Goal: Task Accomplishment & Management: Complete application form

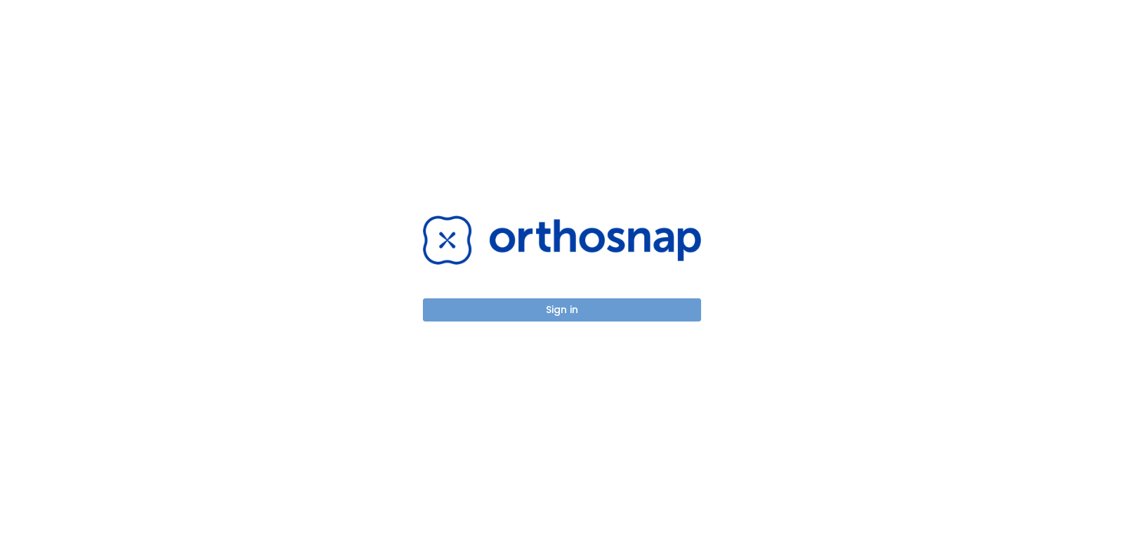
click at [556, 310] on button "Sign in" at bounding box center [562, 310] width 278 height 23
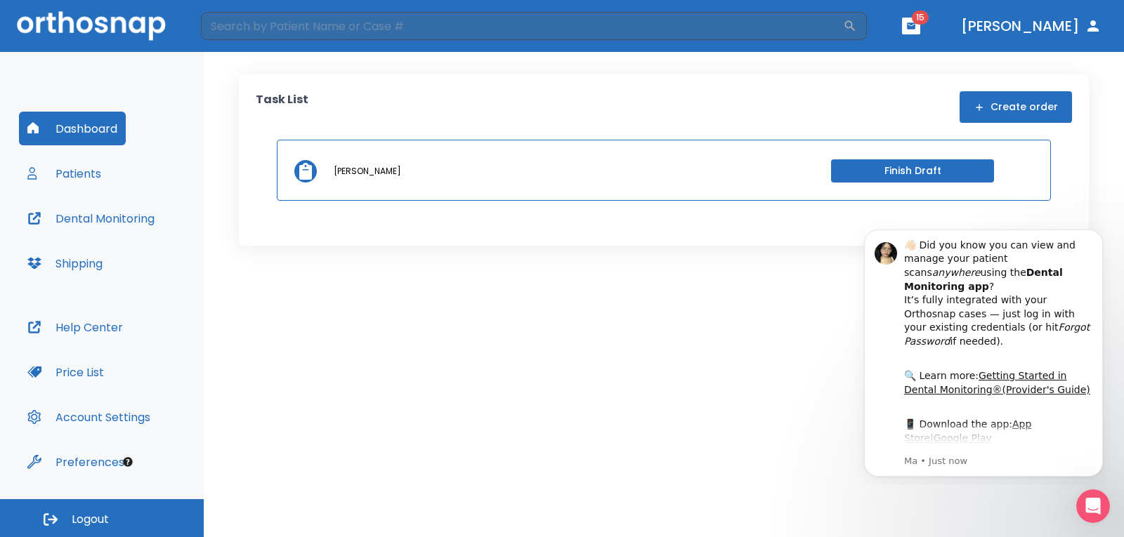
click at [1019, 110] on button "Create order" at bounding box center [1016, 107] width 112 height 32
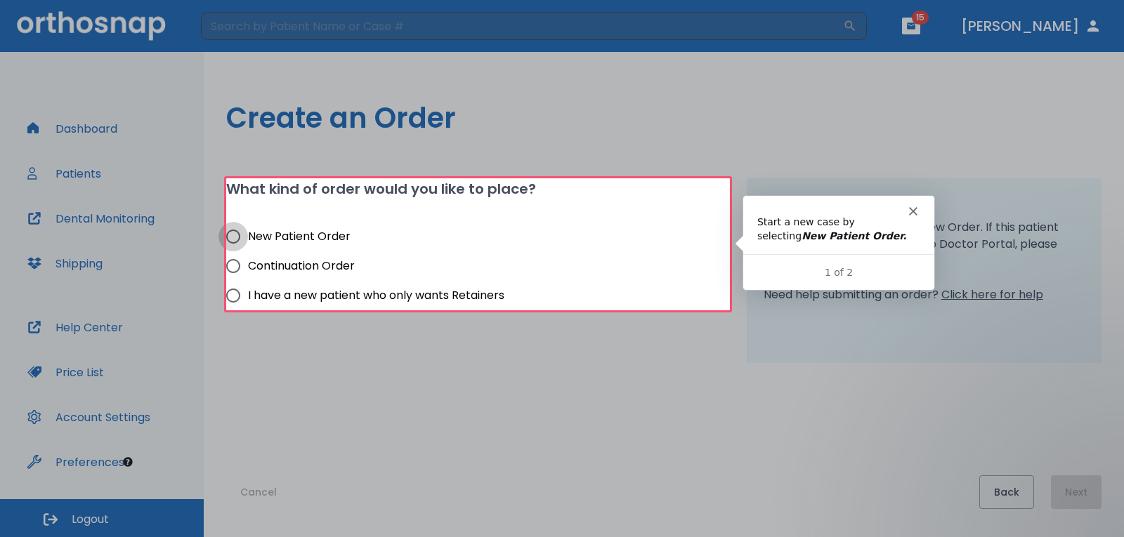
click at [230, 234] on input "New Patient Order" at bounding box center [233, 237] width 30 height 30
radio input "true"
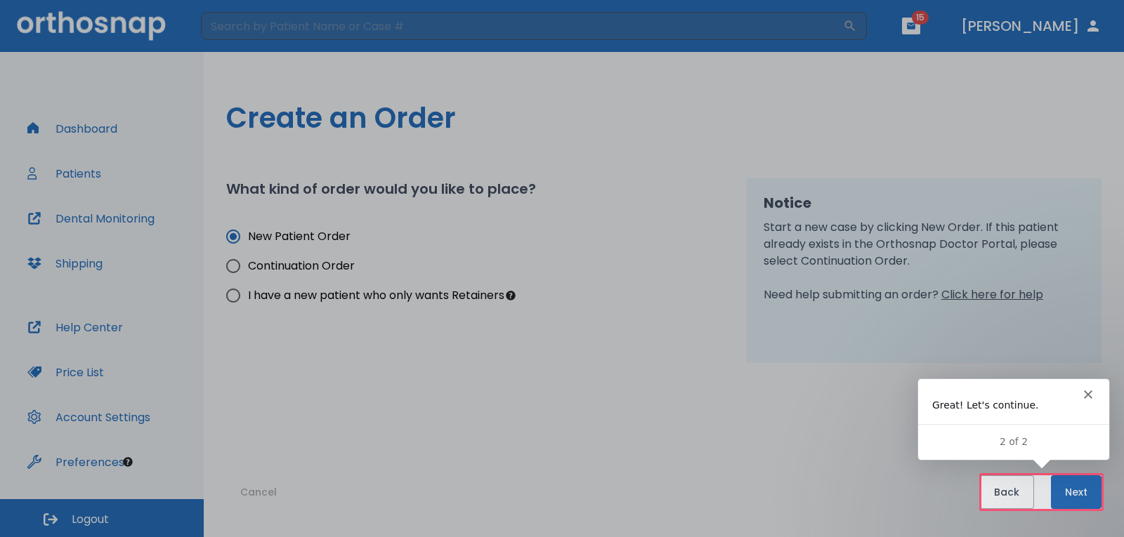
click at [1074, 485] on button "Next" at bounding box center [1076, 493] width 51 height 34
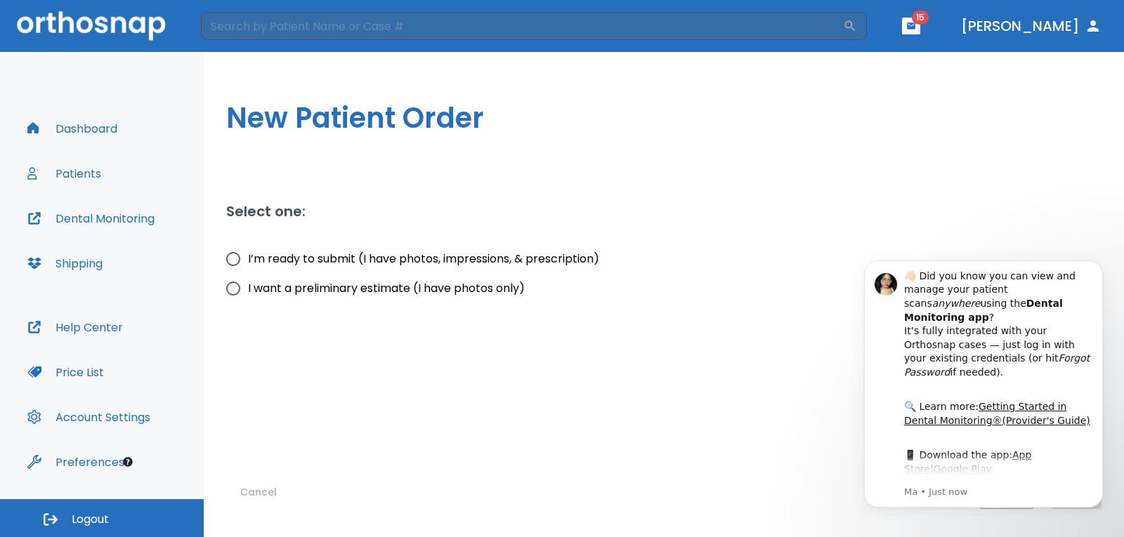
click at [231, 264] on input "I’m ready to submit (I have photos, impressions, & prescription)" at bounding box center [233, 259] width 30 height 30
radio input "true"
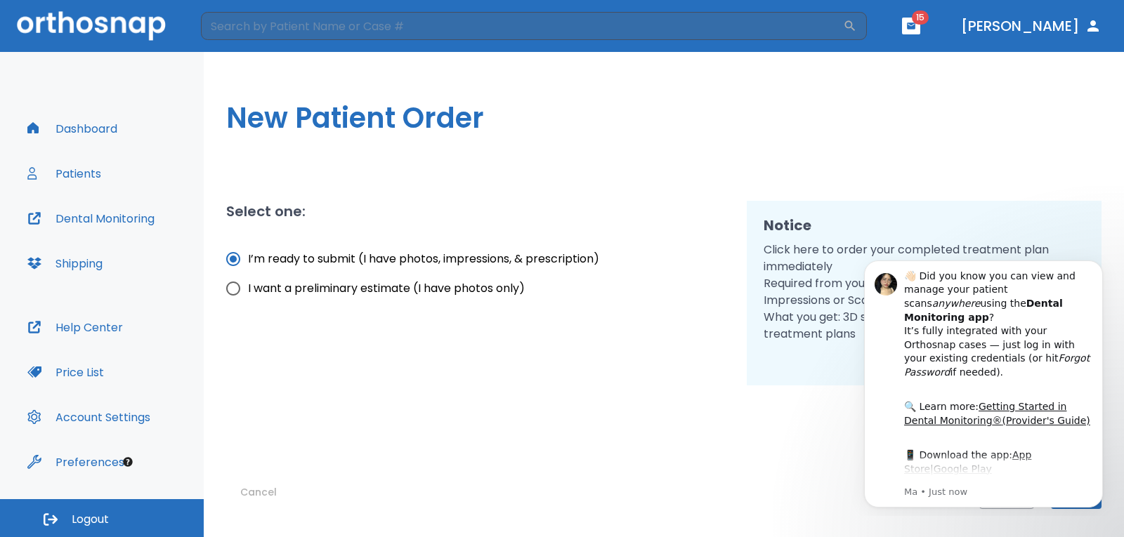
click at [1060, 166] on div "New Patient Order Select one: I’m ready to submit (I have photos, impressions, …" at bounding box center [664, 294] width 920 height 485
drag, startPoint x: 818, startPoint y: 503, endPoint x: 841, endPoint y: 499, distance: 22.8
click at [820, 502] on div "Cancel Back Next" at bounding box center [663, 448] width 875 height 124
click at [1095, 266] on icon "Dismiss notification" at bounding box center [1099, 265] width 8 height 8
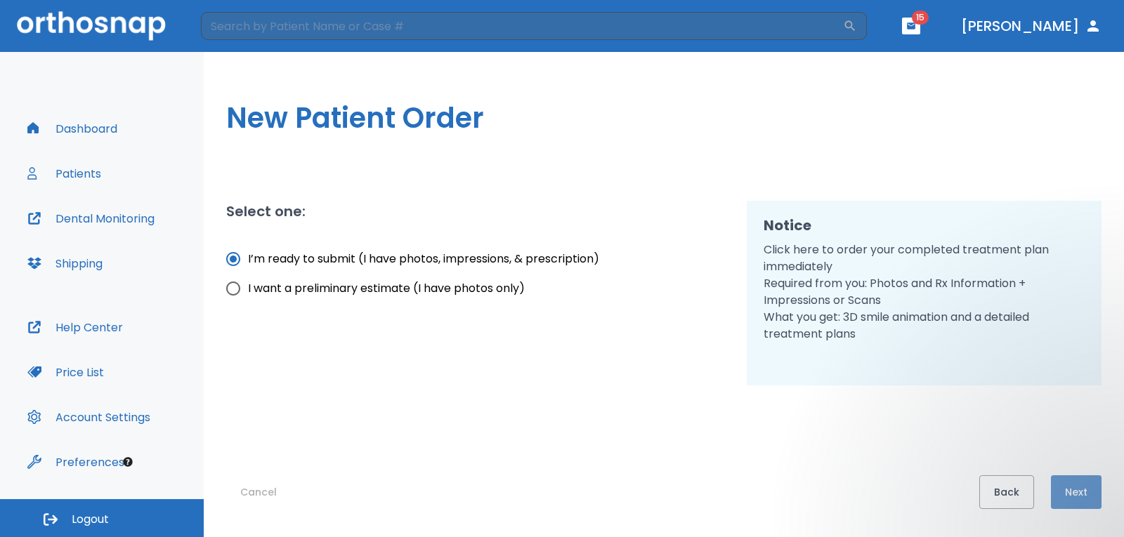
click at [1067, 492] on button "Next" at bounding box center [1076, 493] width 51 height 34
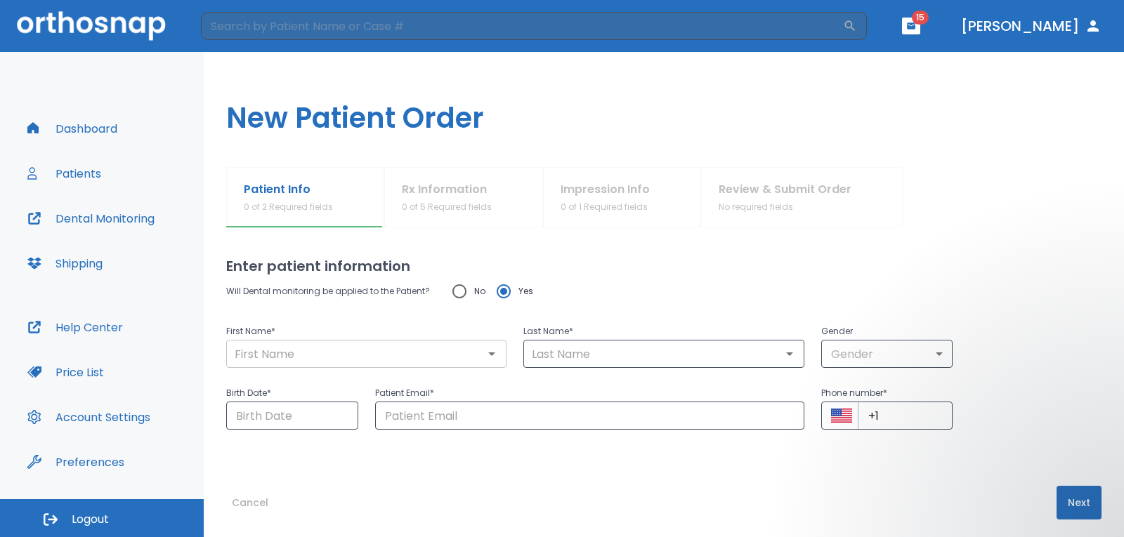
click at [436, 355] on input "text" at bounding box center [366, 354] width 272 height 20
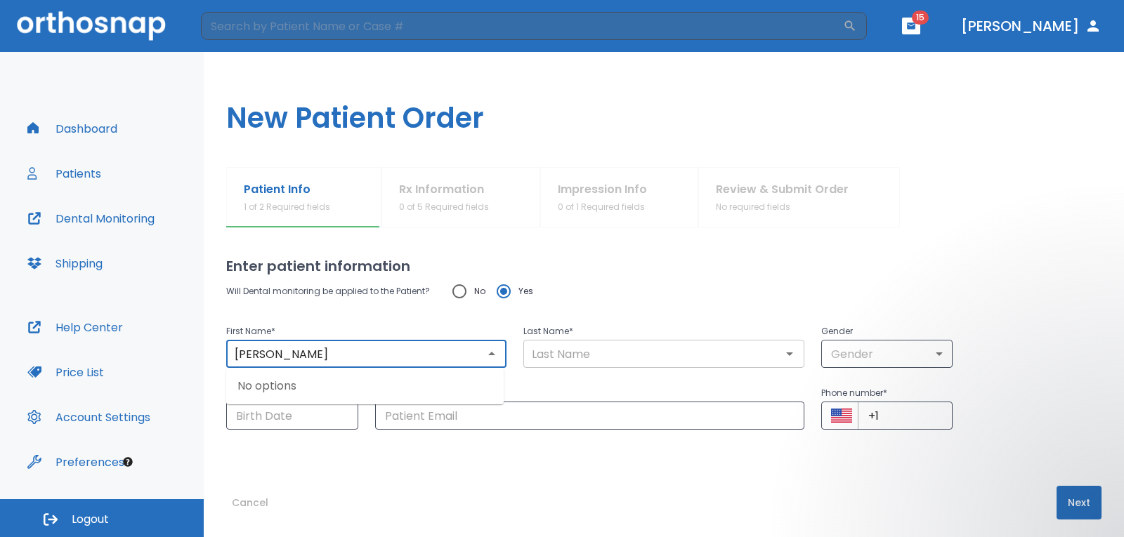
type input "Michelle"
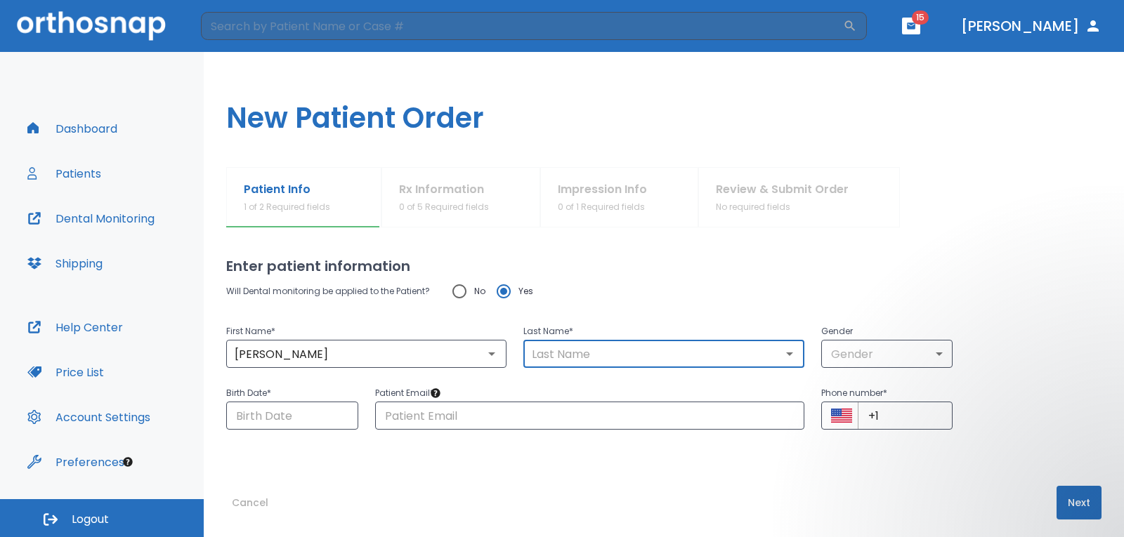
click at [557, 357] on input "text" at bounding box center [664, 354] width 272 height 20
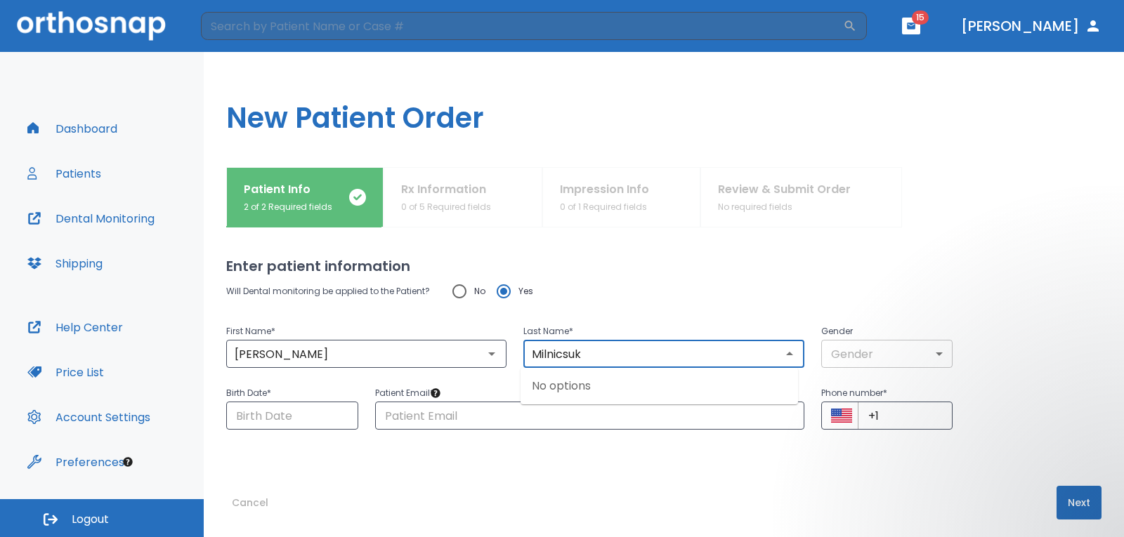
type input "Milnicsuk"
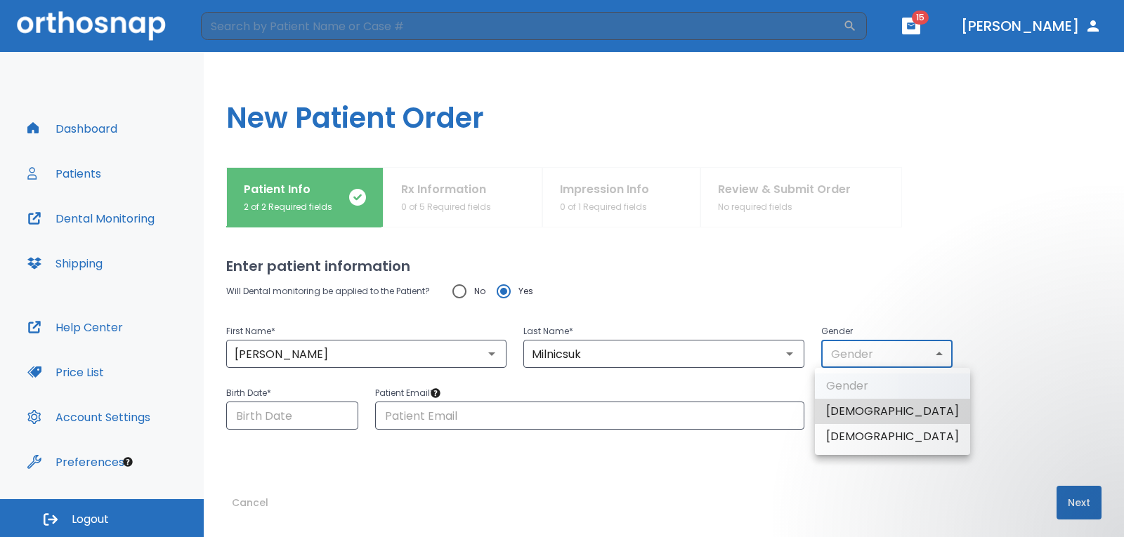
click at [853, 359] on body "​ 15 Dr. Zona Dashboard Patients Dental Monitoring Shipping Help Center Price L…" at bounding box center [562, 268] width 1124 height 537
drag, startPoint x: 851, startPoint y: 434, endPoint x: 655, endPoint y: 416, distance: 196.8
click at [844, 434] on li "Female" at bounding box center [892, 436] width 155 height 25
type input "0"
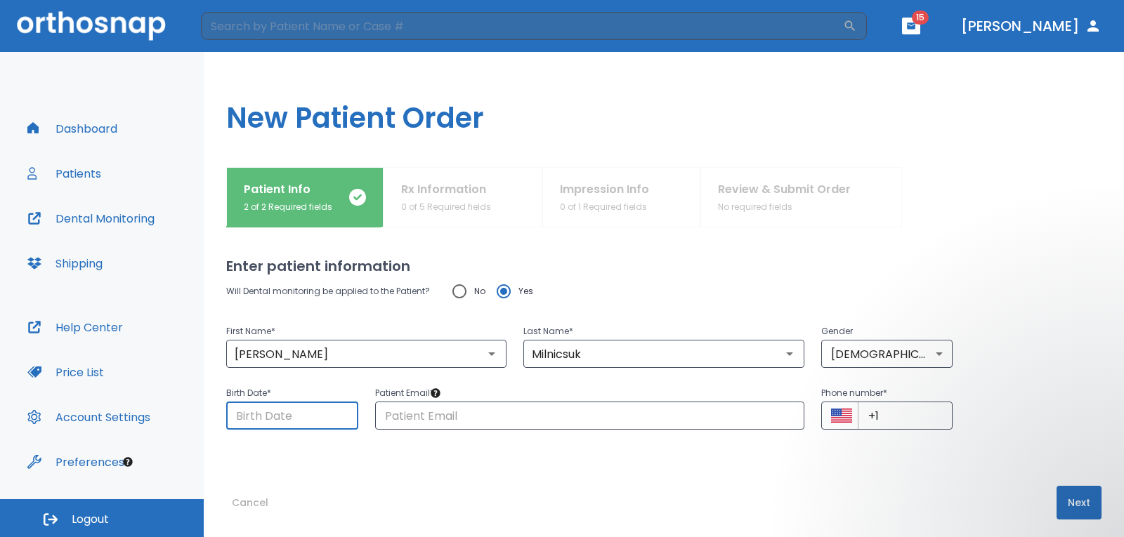
click at [268, 412] on input "Choose date" at bounding box center [292, 416] width 132 height 28
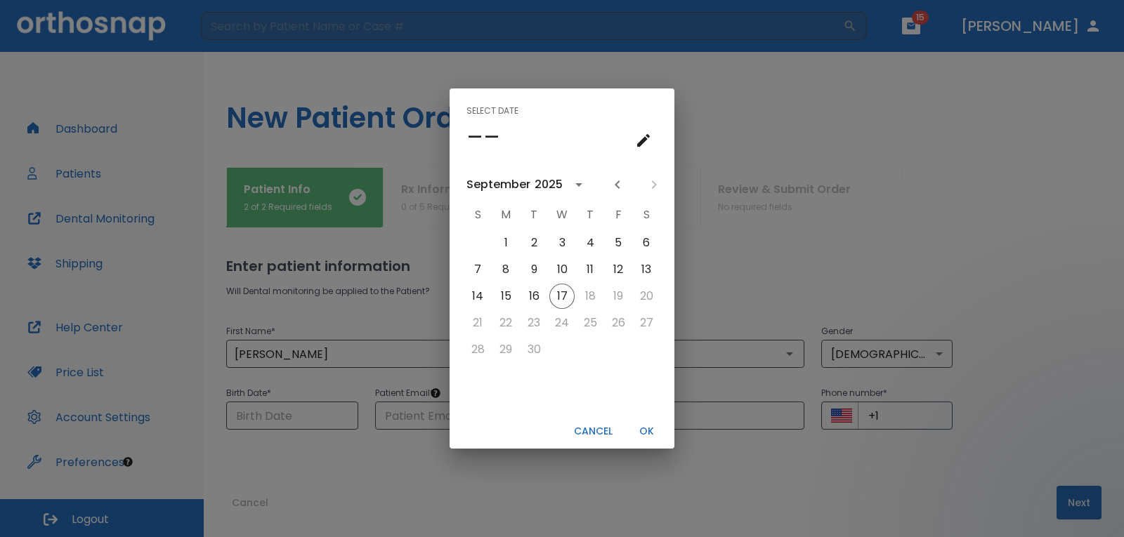
drag, startPoint x: 592, startPoint y: 430, endPoint x: 385, endPoint y: 435, distance: 207.3
click at [587, 430] on button "Cancel" at bounding box center [593, 431] width 50 height 23
type input "09/17/2025"
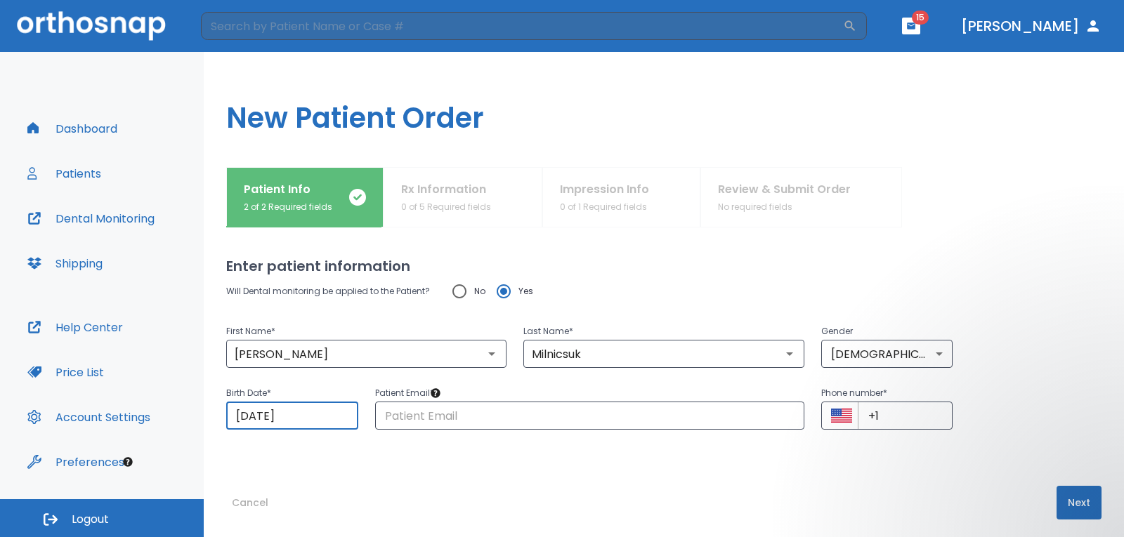
click at [306, 417] on input "09/17/2025" at bounding box center [292, 416] width 132 height 28
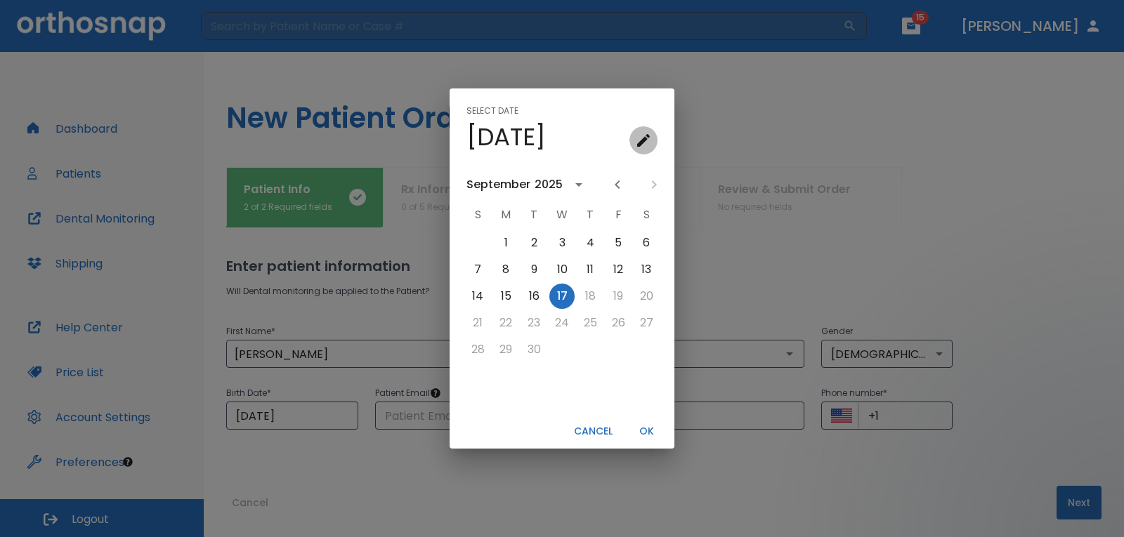
click at [648, 142] on icon "calendar view is open, go to text input view" at bounding box center [643, 140] width 17 height 17
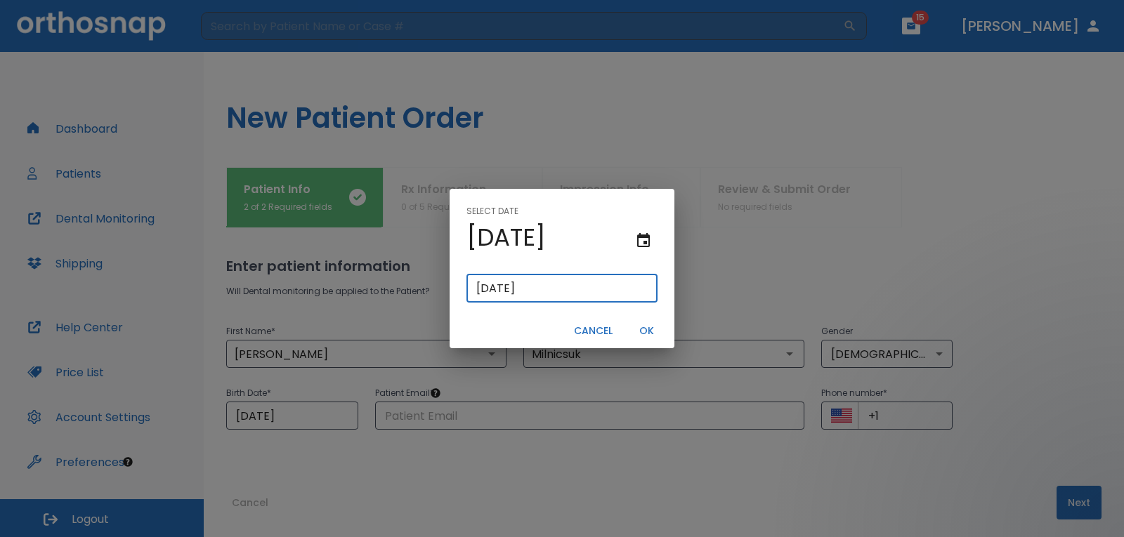
drag, startPoint x: 552, startPoint y: 288, endPoint x: 466, endPoint y: 287, distance: 86.4
click at [466, 287] on div "09/17/2025 ​" at bounding box center [562, 288] width 225 height 51
type input "03/23/"
type input "03/23/0001"
type input "03/23/1"
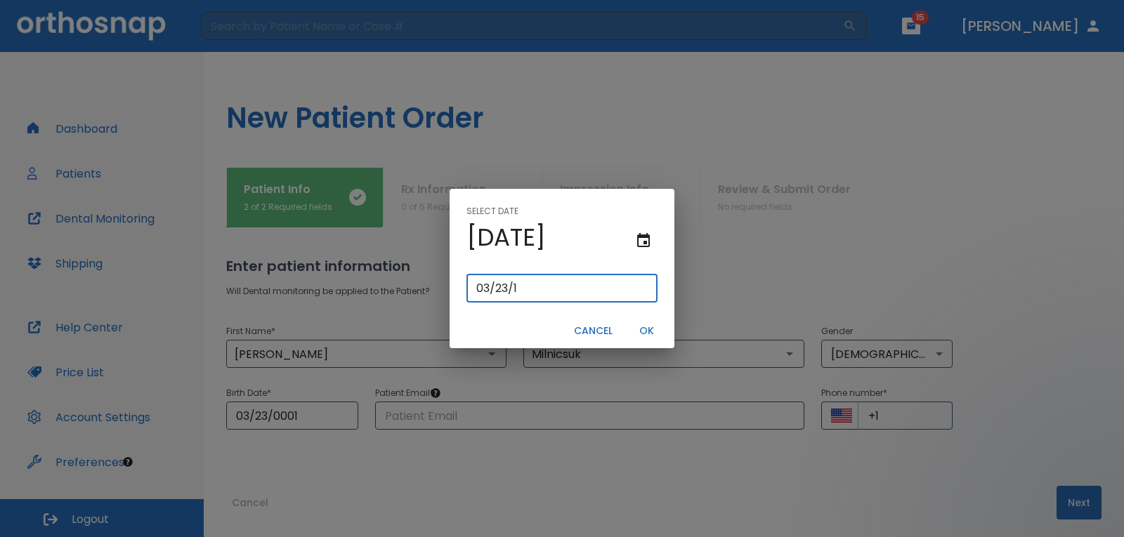
type input "03/23/0019"
type input "03/23/19"
type input "03/23/0197"
type input "03/23/197"
type input "03/23/1973"
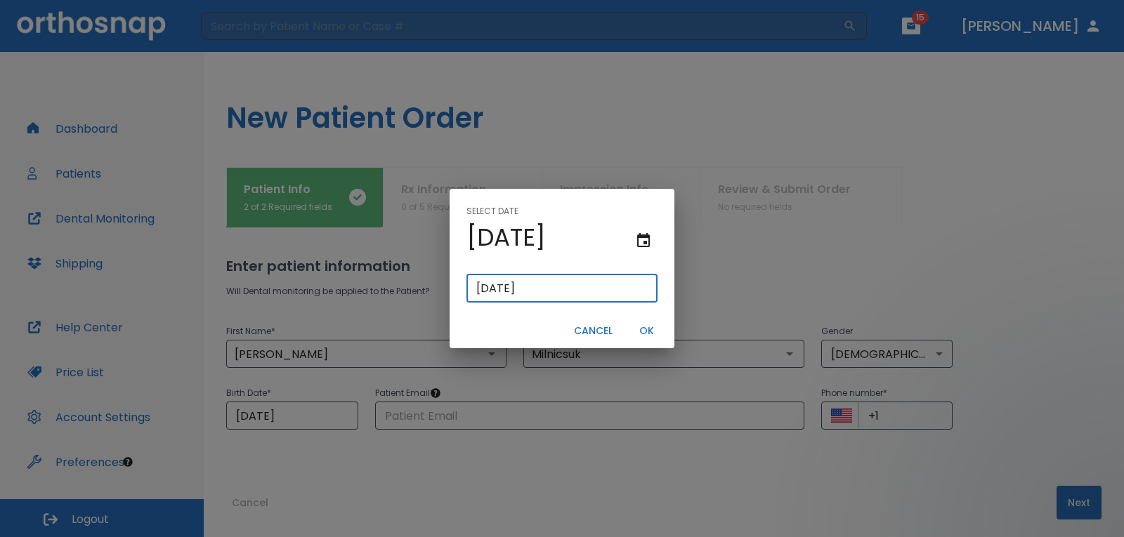
type input "03/23/1973"
click at [642, 333] on button "OK" at bounding box center [646, 331] width 45 height 23
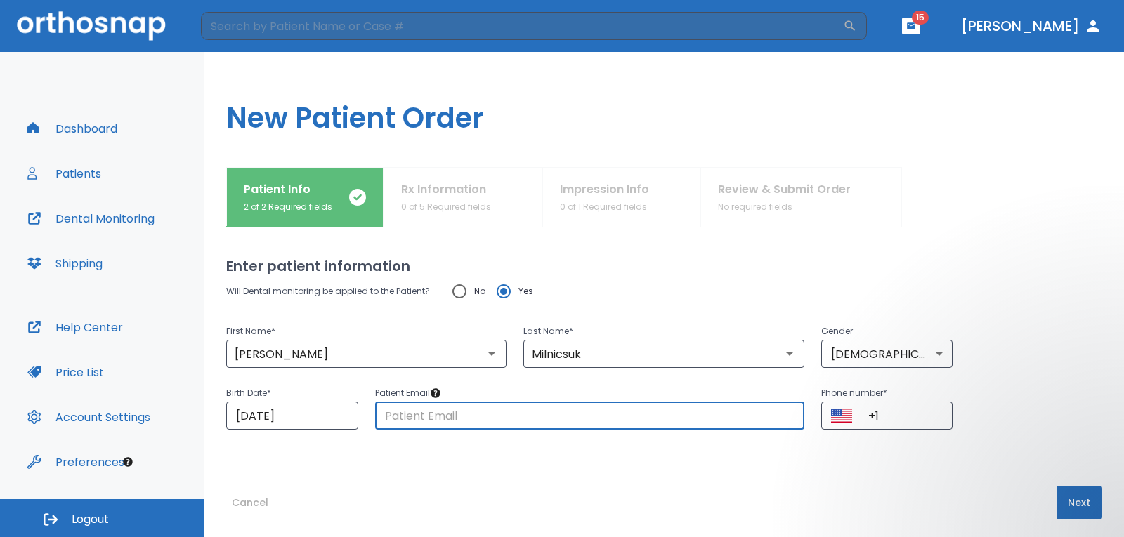
click at [517, 418] on input "text" at bounding box center [589, 416] width 429 height 28
type input "Milnicsuk@icloud.com"
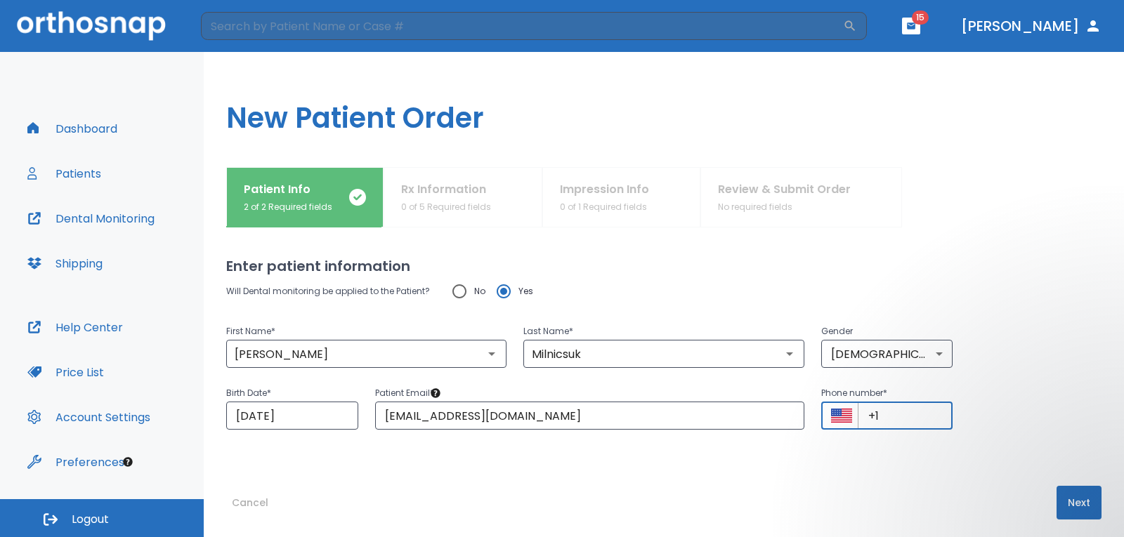
click at [892, 419] on input "+1" at bounding box center [906, 416] width 96 height 28
type input "+1 (732) 496-0256"
click at [1073, 508] on button "Next" at bounding box center [1078, 503] width 45 height 34
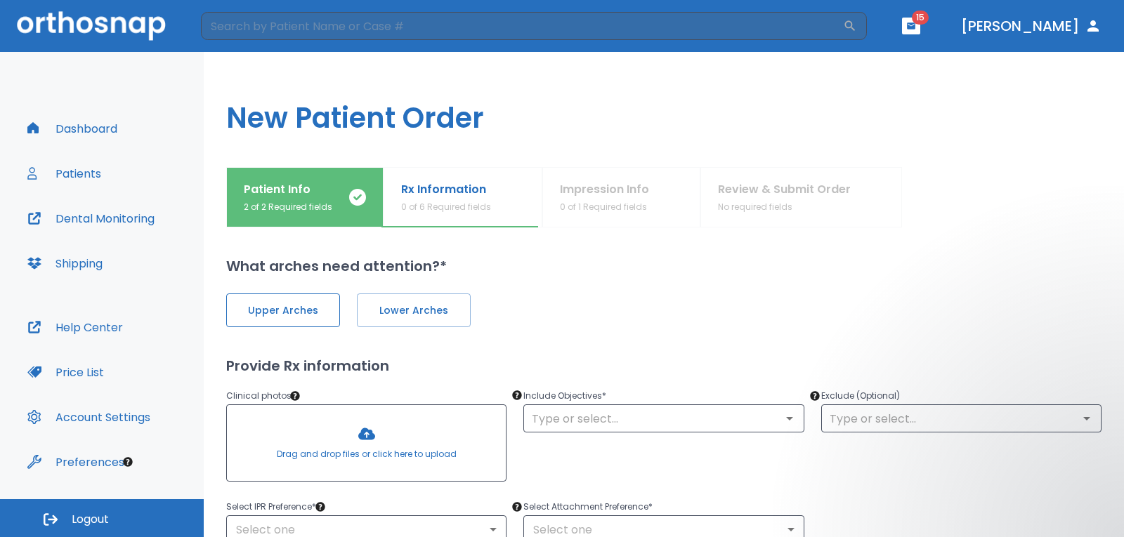
click at [281, 316] on span "Upper Arches" at bounding box center [283, 310] width 84 height 15
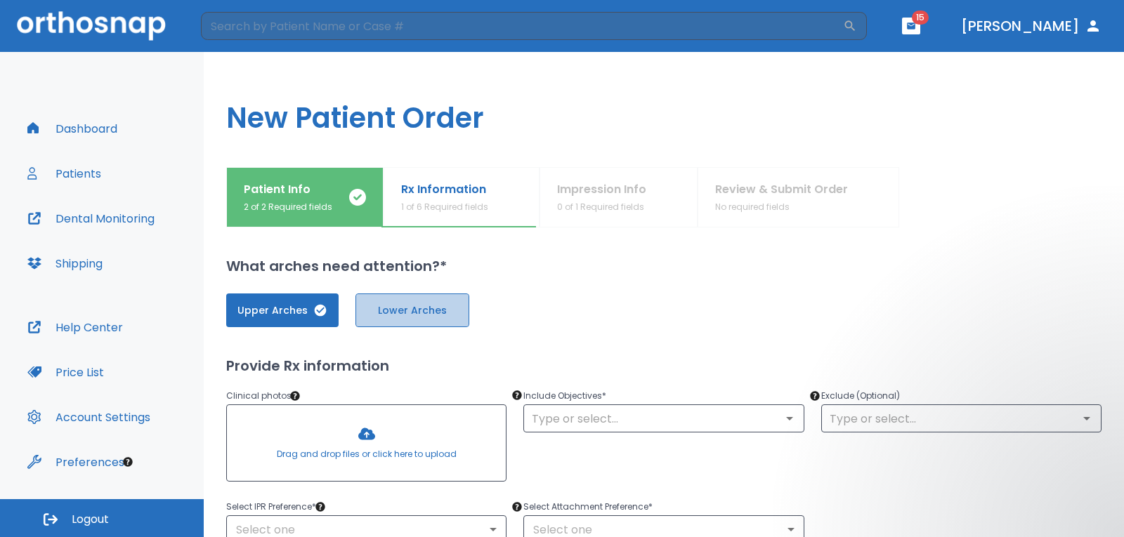
click at [406, 310] on span "Lower Arches" at bounding box center [412, 310] width 84 height 15
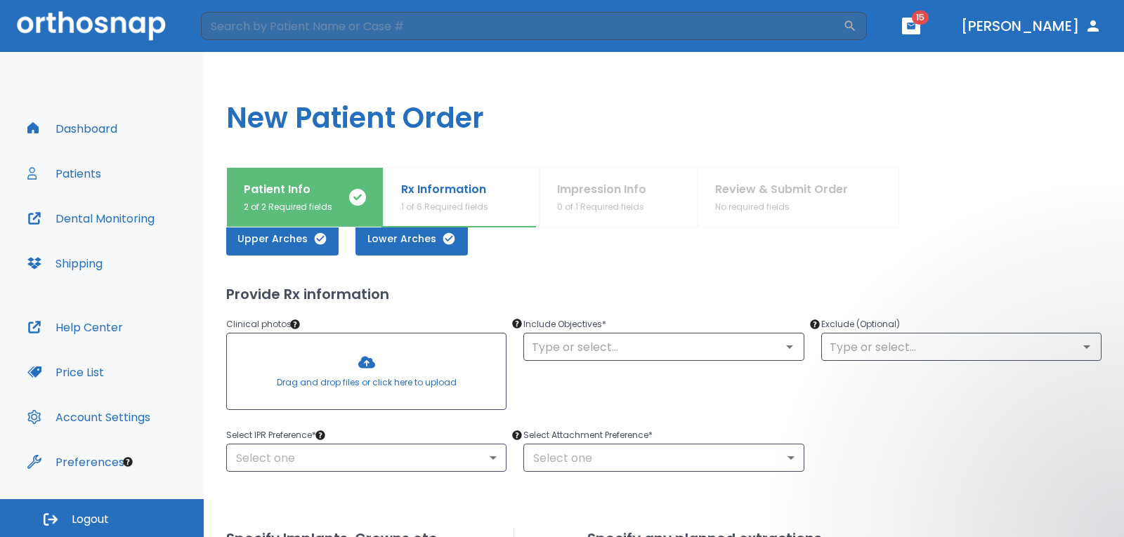
scroll to position [70, 0]
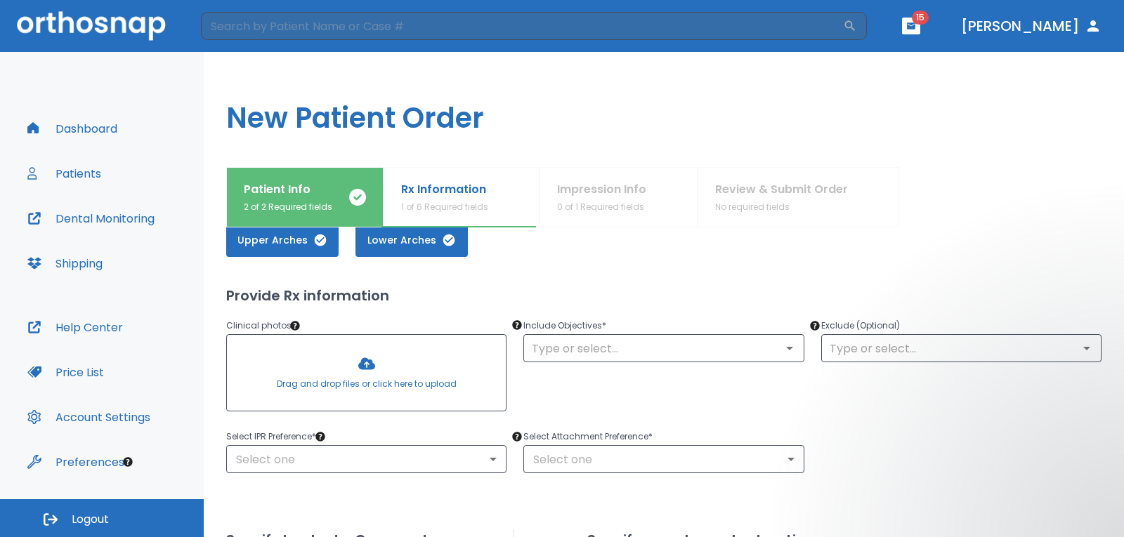
click at [362, 364] on div at bounding box center [366, 373] width 279 height 76
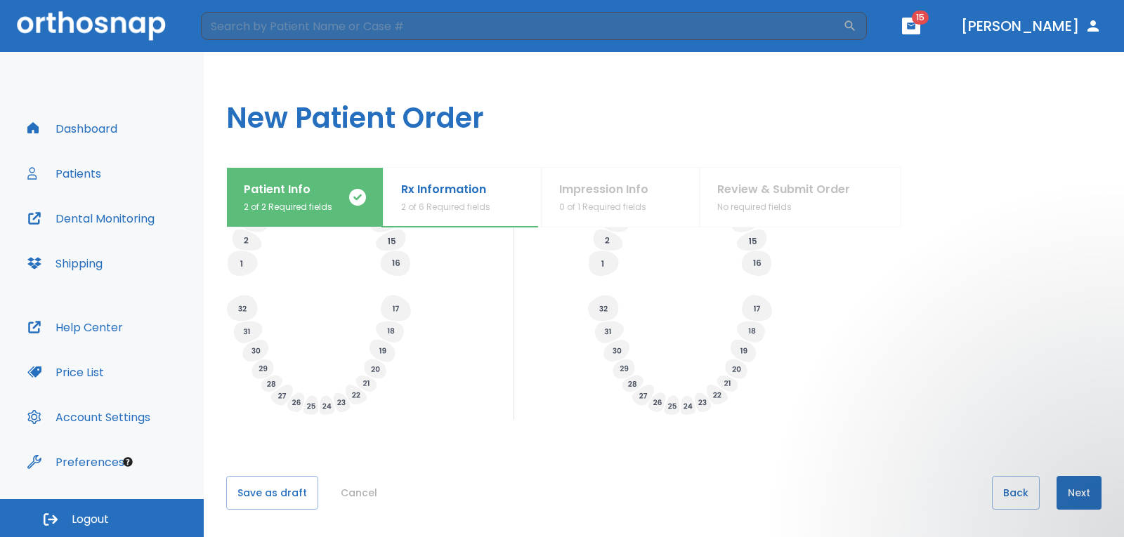
scroll to position [549, 0]
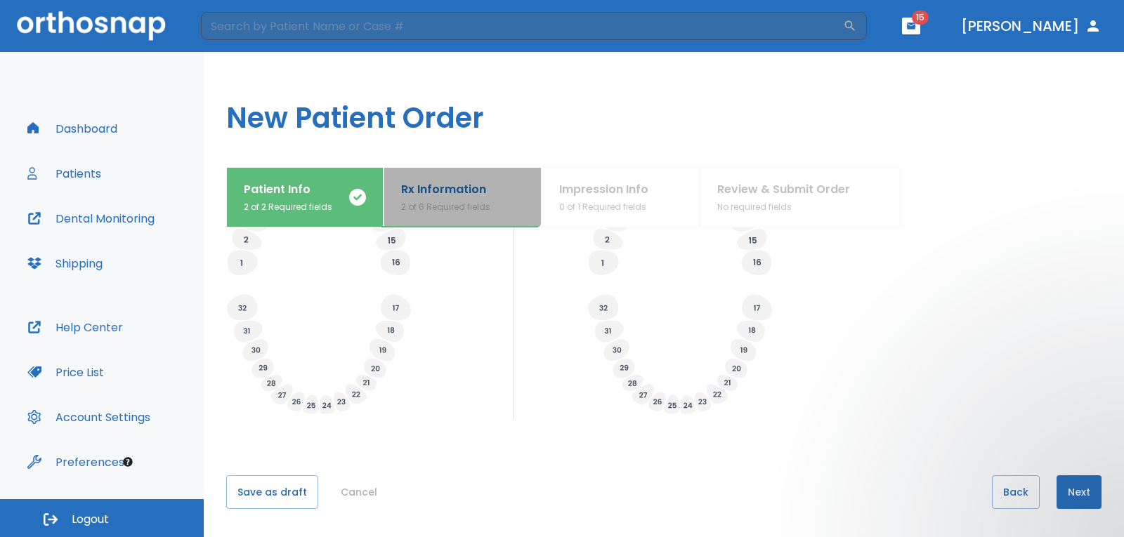
click at [458, 193] on p "Rx Information" at bounding box center [445, 189] width 89 height 17
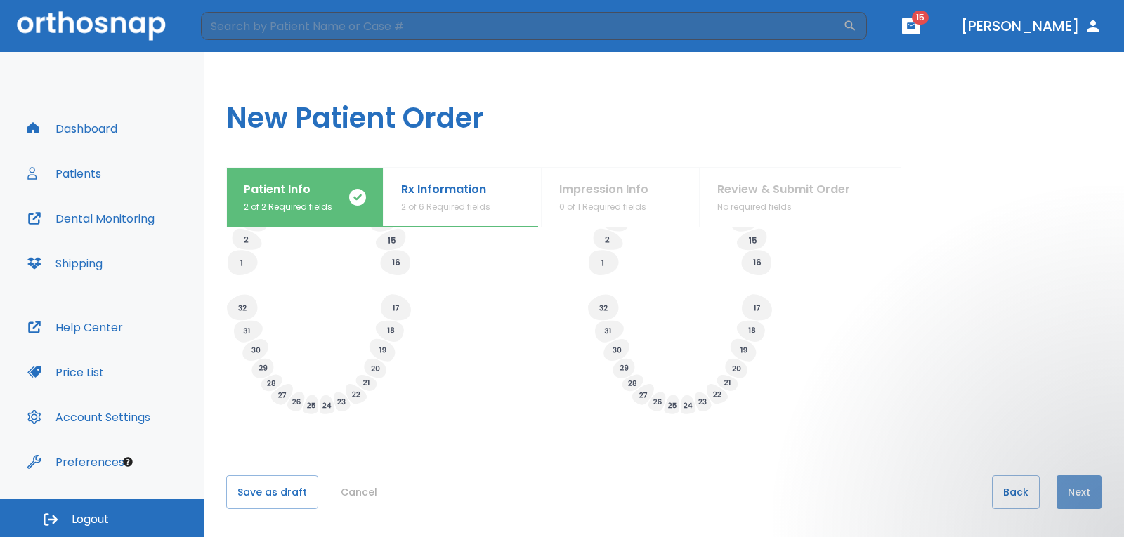
click at [1060, 495] on button "Next" at bounding box center [1078, 493] width 45 height 34
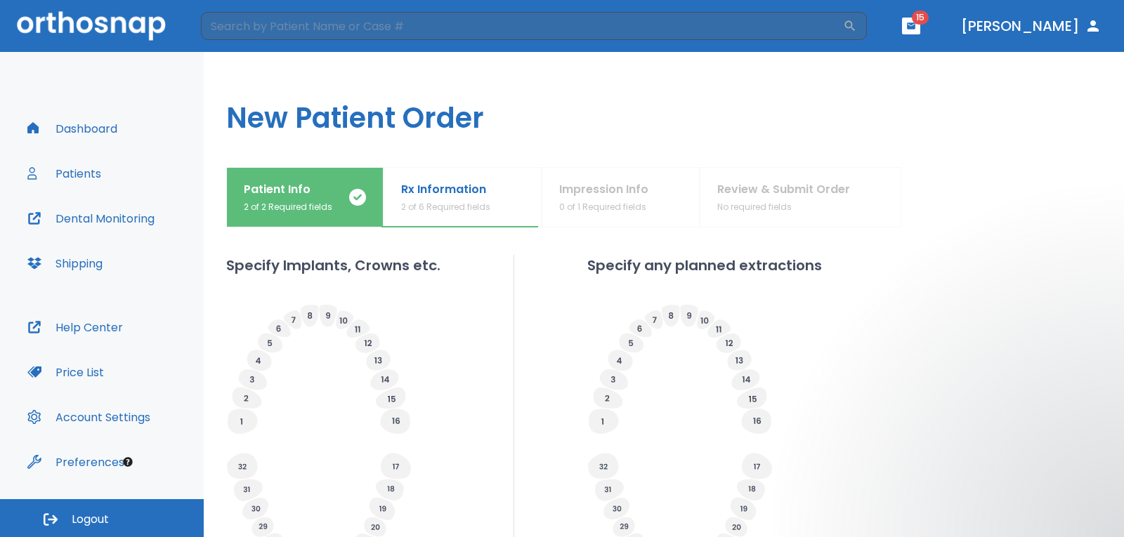
scroll to position [299, 0]
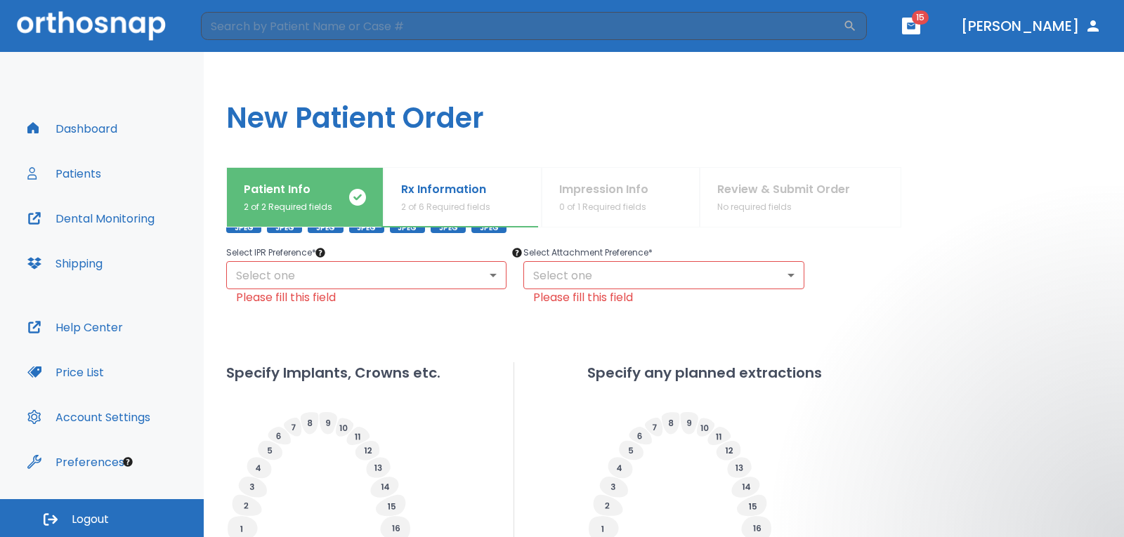
click at [493, 276] on body "​ 15 Dr. Zona Dashboard Patients Dental Monitoring Shipping Help Center Price L…" at bounding box center [562, 268] width 1124 height 537
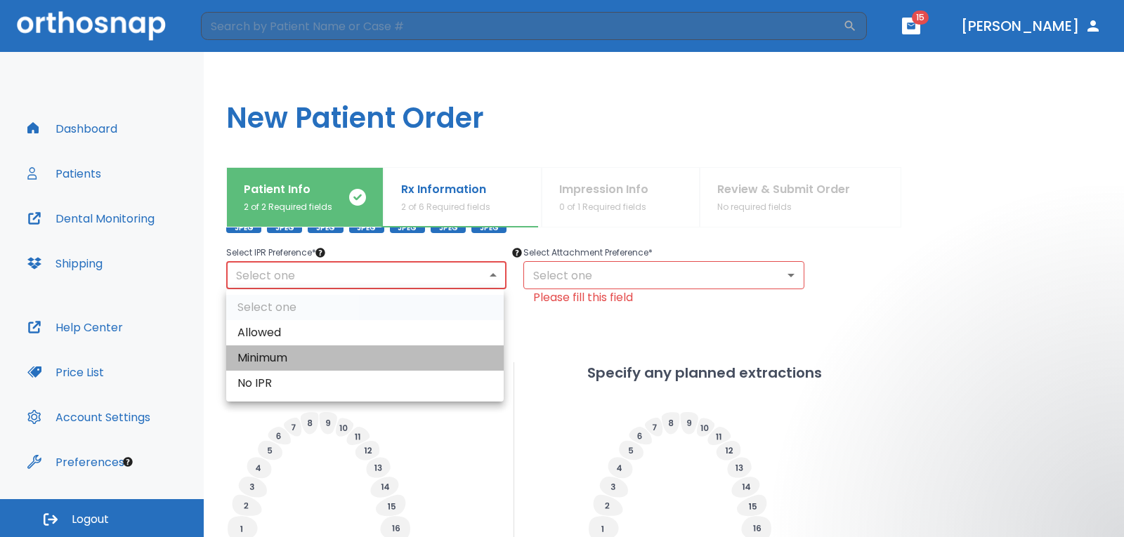
click at [402, 353] on li "Minimum" at bounding box center [364, 358] width 277 height 25
type input "2"
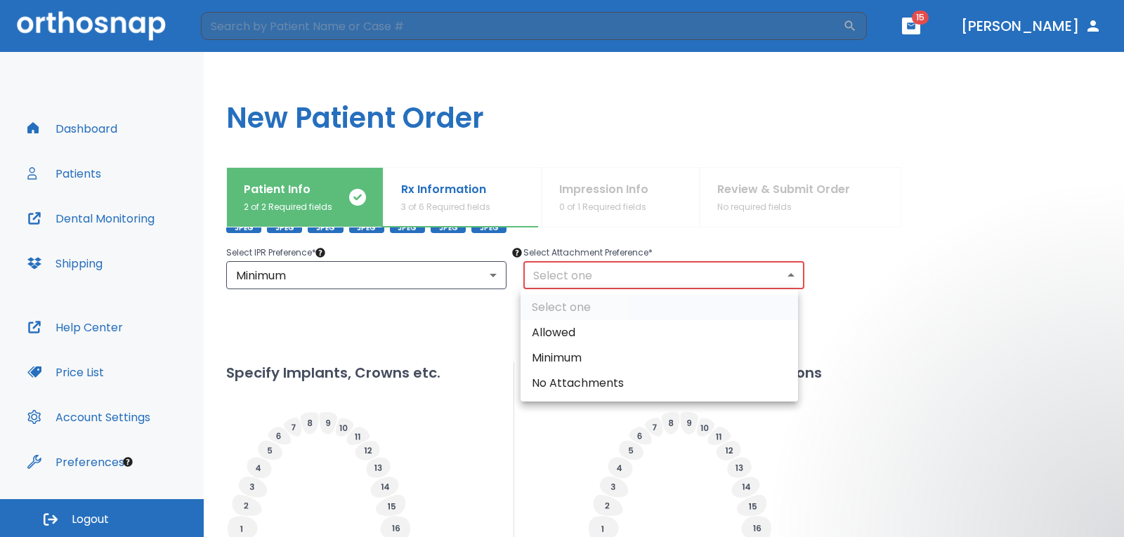
click at [785, 270] on body "​ 15 Dr. Zona Dashboard Patients Dental Monitoring Shipping Help Center Price L…" at bounding box center [562, 268] width 1124 height 537
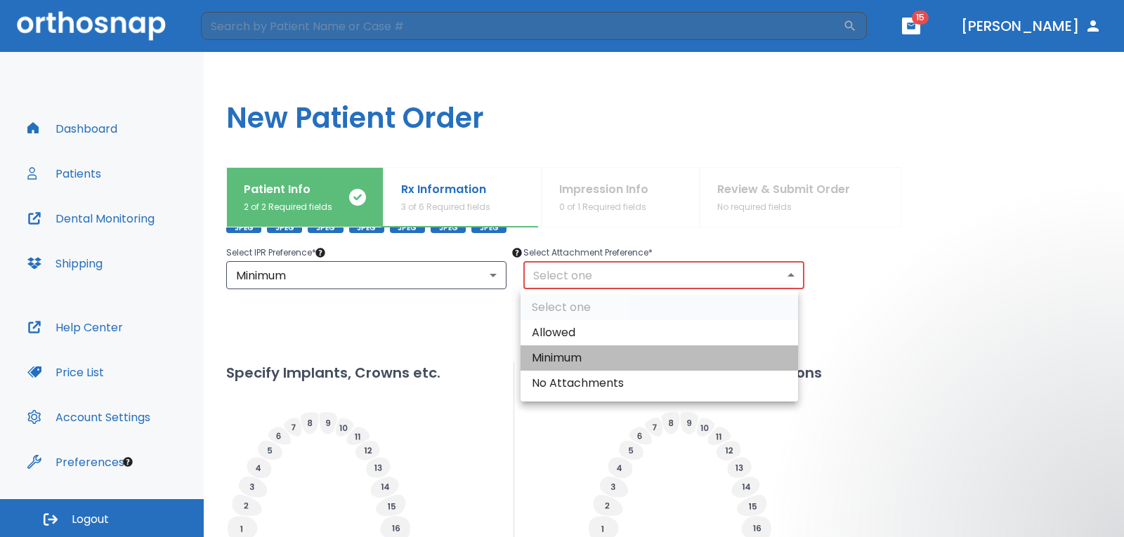
click at [620, 359] on li "Minimum" at bounding box center [659, 358] width 277 height 25
type input "2"
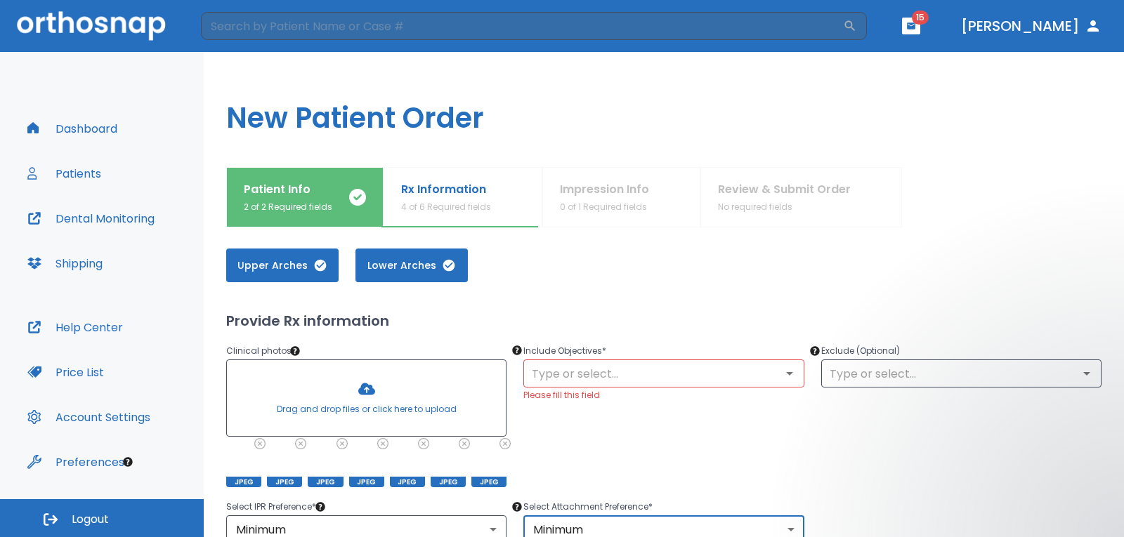
scroll to position [70, 0]
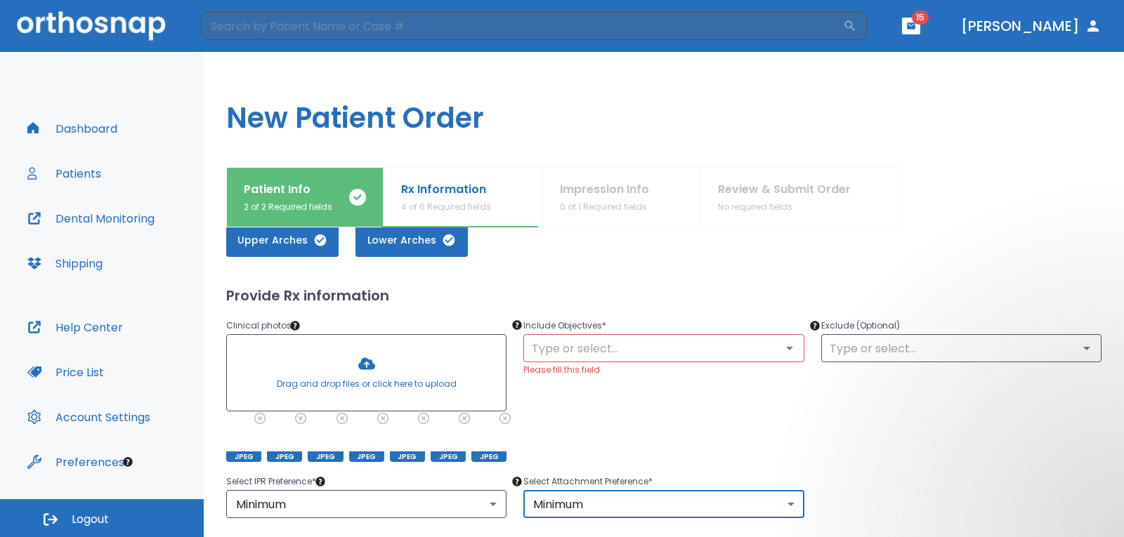
click at [781, 348] on icon "Open" at bounding box center [789, 348] width 17 height 17
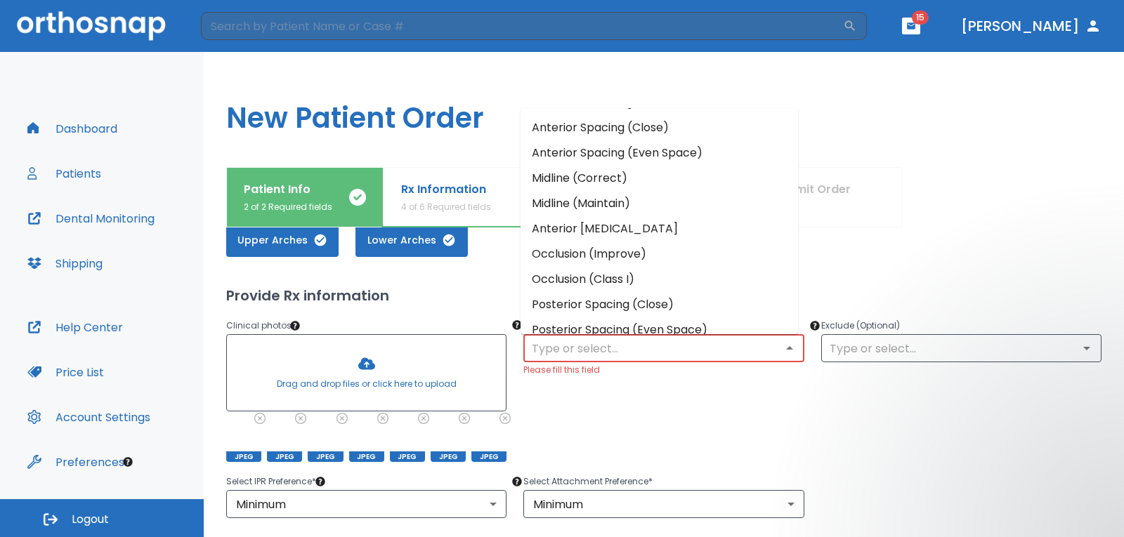
scroll to position [0, 0]
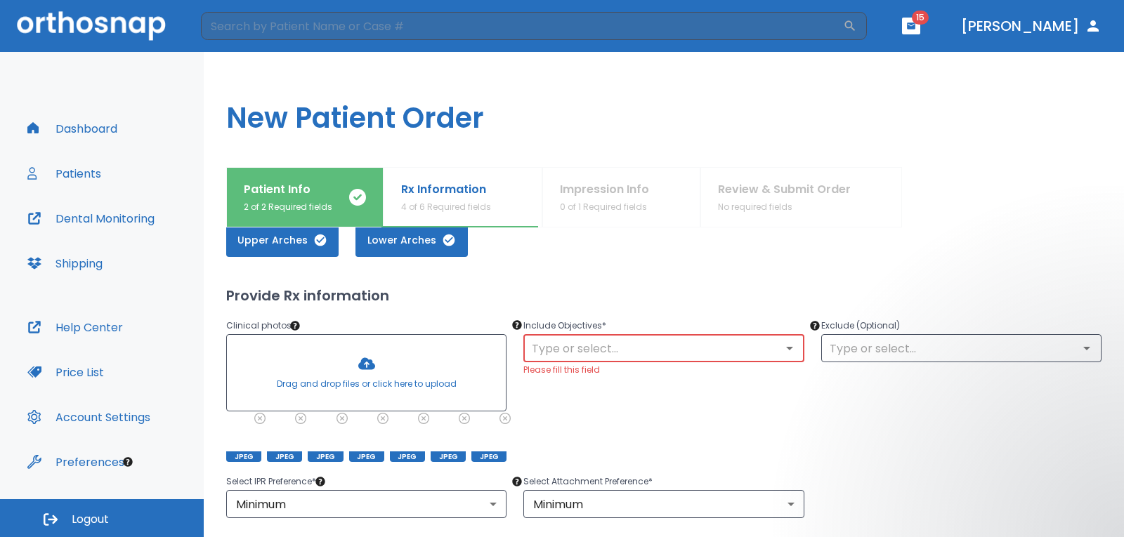
drag, startPoint x: 662, startPoint y: 348, endPoint x: 670, endPoint y: 351, distance: 8.5
click at [670, 351] on input "text" at bounding box center [664, 349] width 272 height 20
click at [781, 348] on icon "Open" at bounding box center [789, 348] width 17 height 17
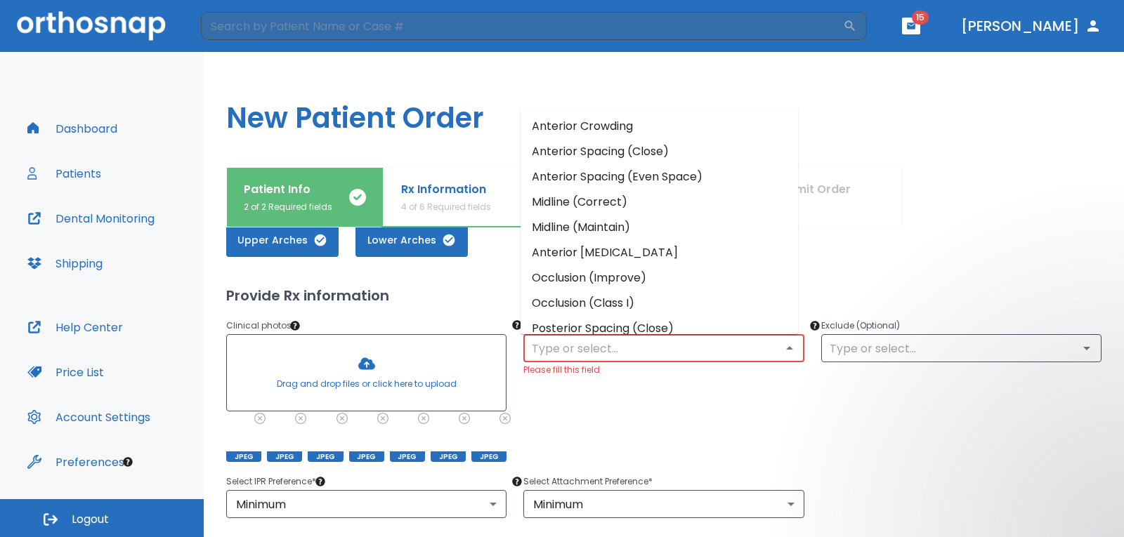
click at [608, 125] on li "Anterior Crowding" at bounding box center [659, 126] width 277 height 25
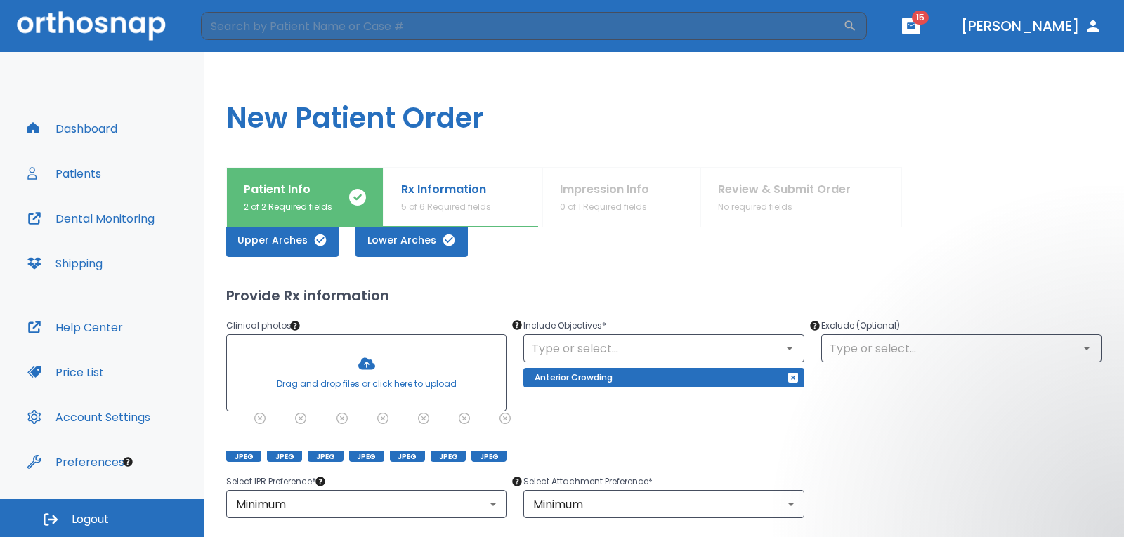
click at [759, 379] on div "Anterior Crowding" at bounding box center [663, 378] width 280 height 20
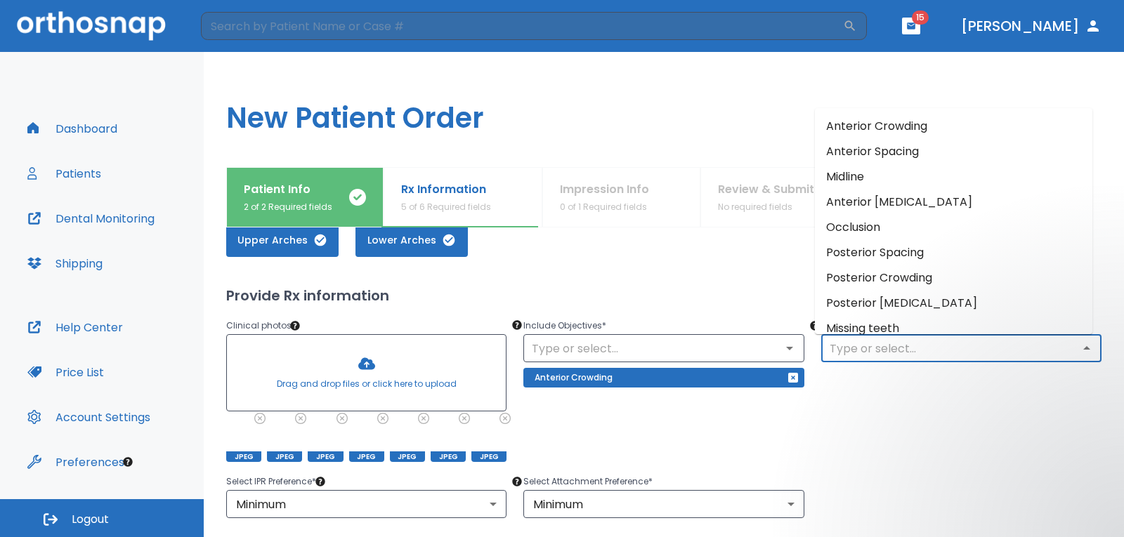
click at [897, 351] on input "text" at bounding box center [961, 349] width 272 height 20
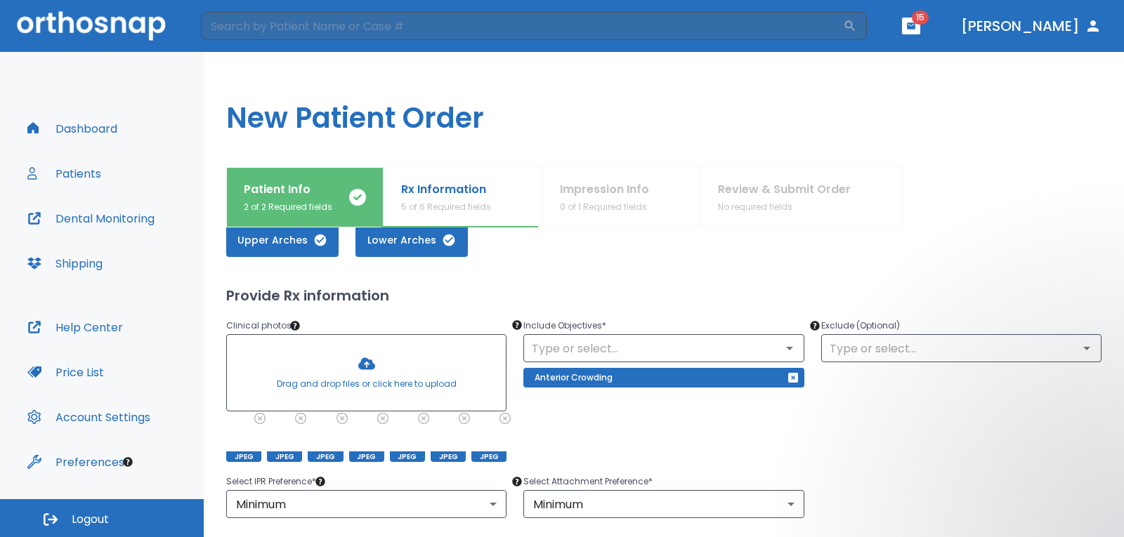
drag, startPoint x: 678, startPoint y: 240, endPoint x: 691, endPoint y: 247, distance: 14.5
click at [688, 247] on div "Upper Arches Lower Arches" at bounding box center [663, 240] width 875 height 34
click at [768, 347] on input "text" at bounding box center [664, 349] width 272 height 20
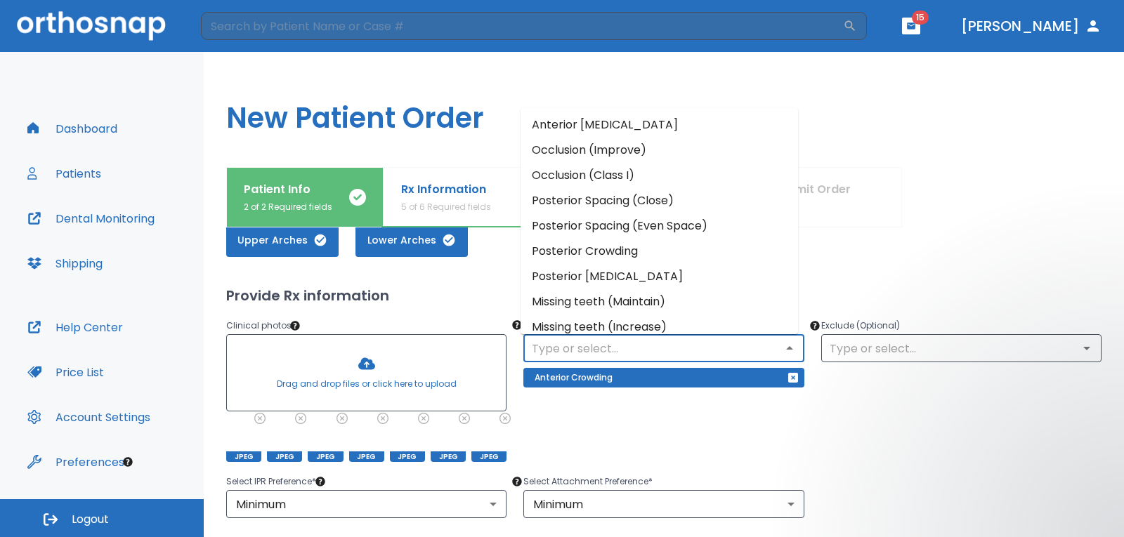
scroll to position [140, 0]
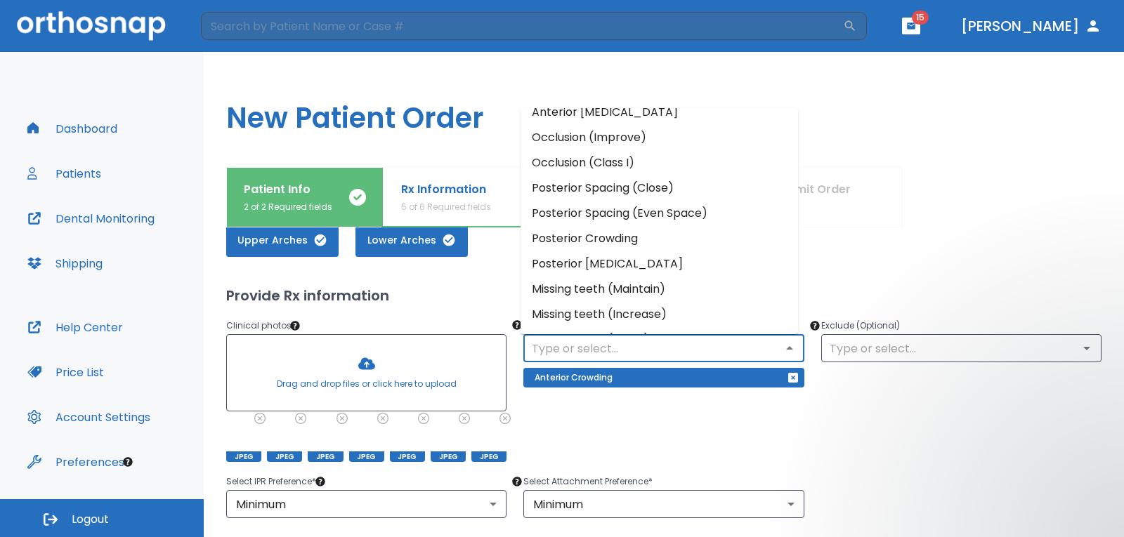
click at [553, 136] on li "Occlusion (Improve)" at bounding box center [659, 137] width 277 height 25
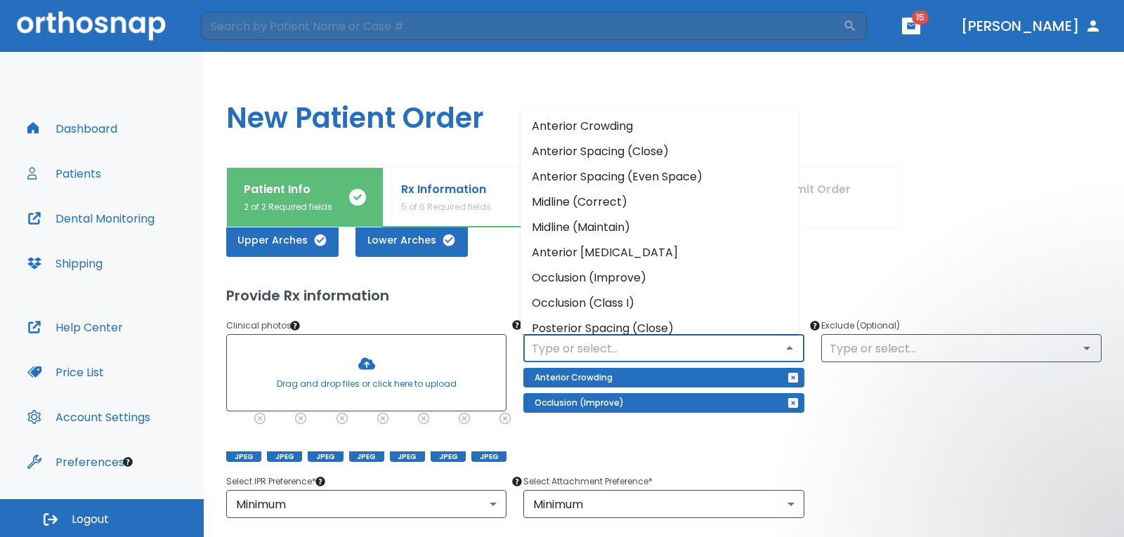
click at [635, 356] on input "text" at bounding box center [664, 349] width 272 height 20
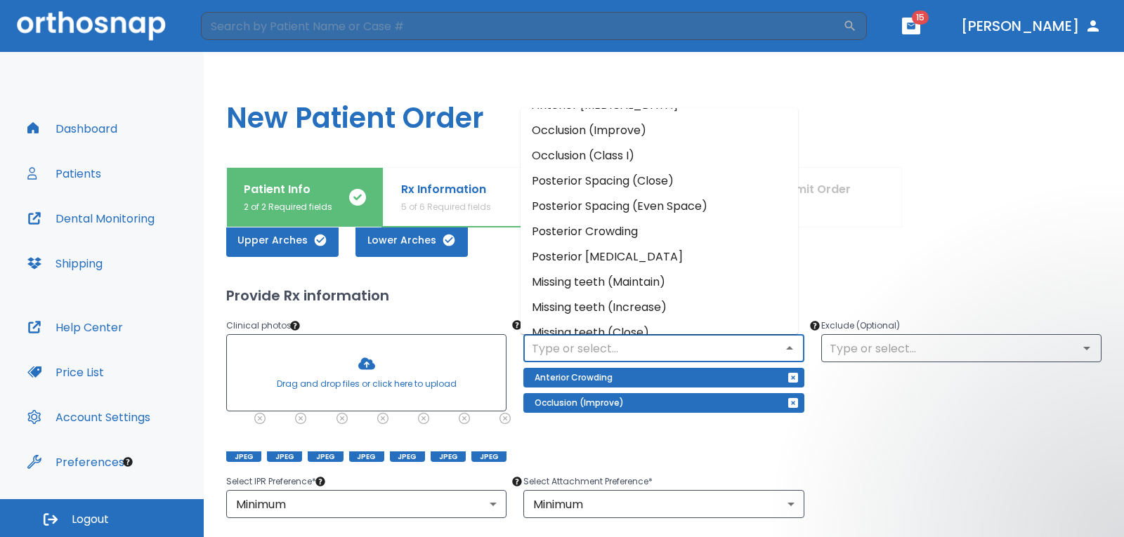
scroll to position [164, 0]
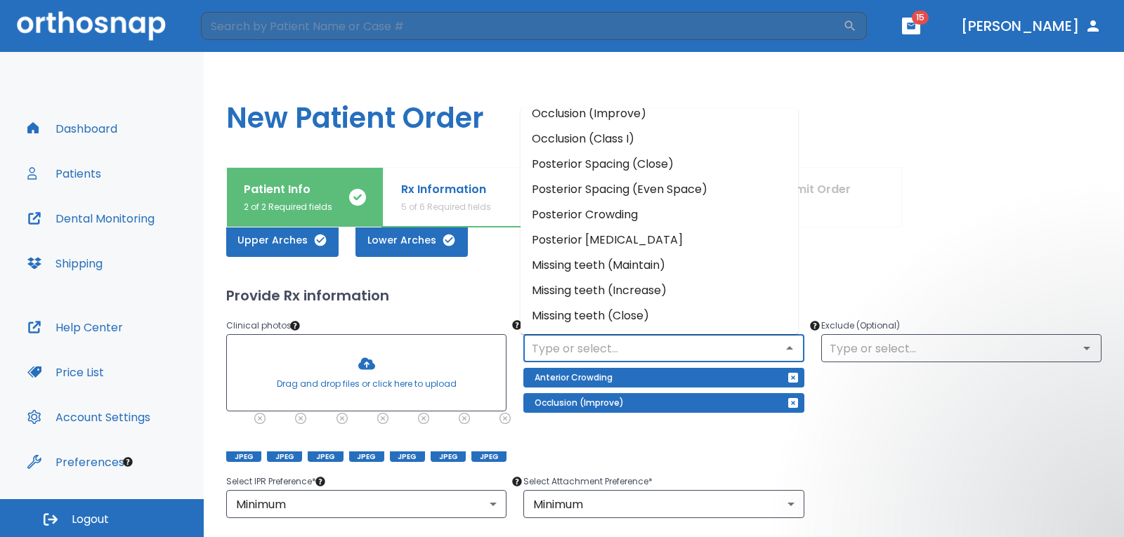
click at [556, 208] on li "Posterior Crowding" at bounding box center [659, 214] width 277 height 25
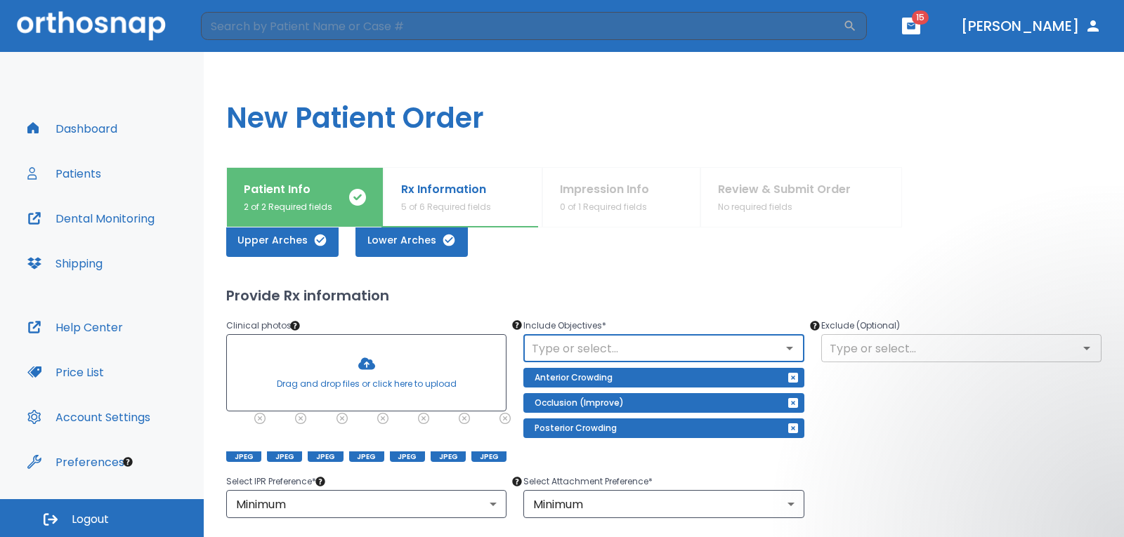
click at [998, 359] on div "​" at bounding box center [961, 348] width 280 height 28
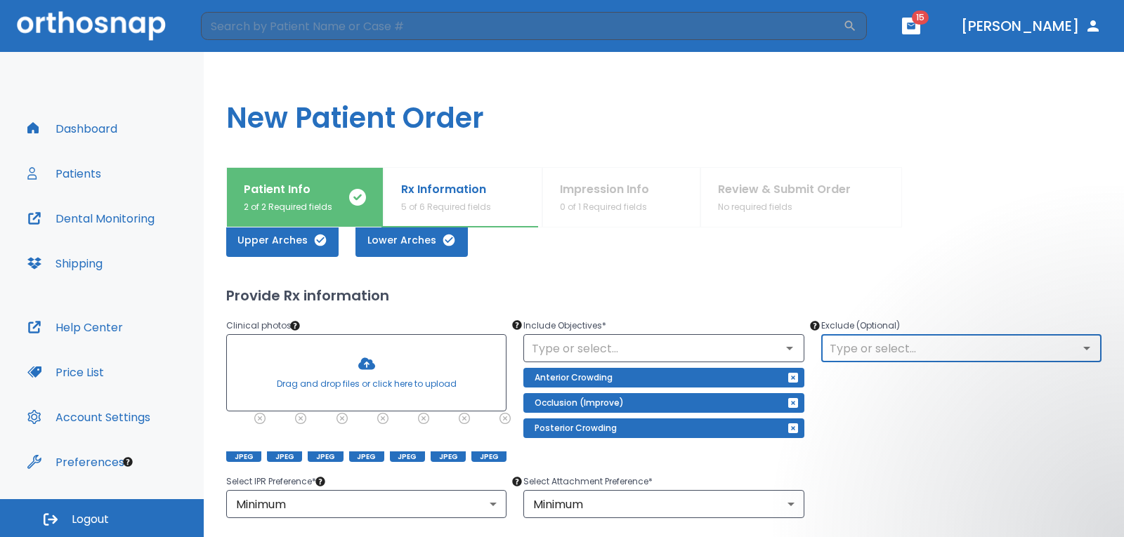
click at [880, 341] on input "text" at bounding box center [961, 349] width 272 height 20
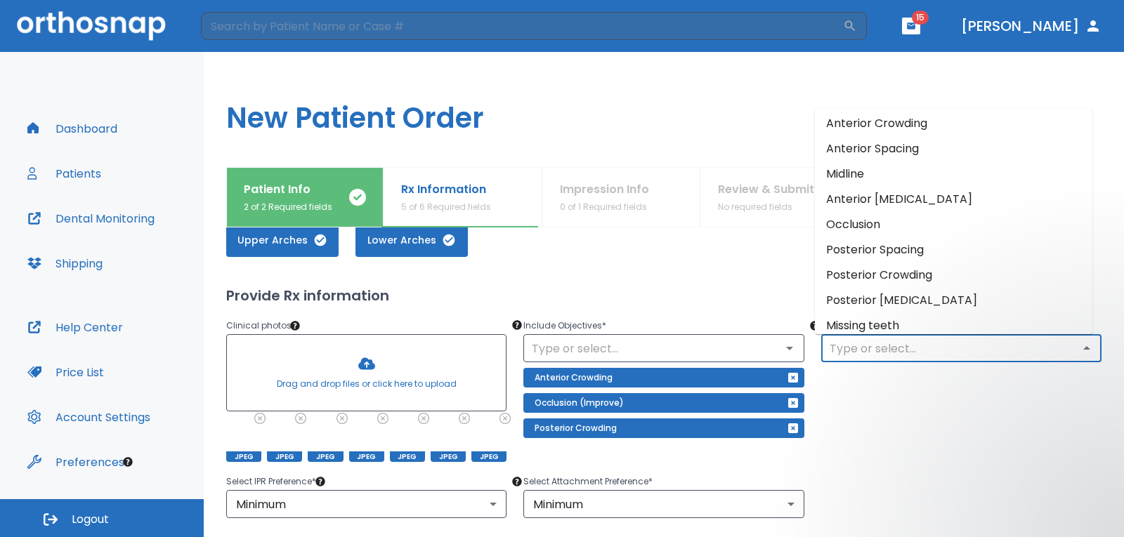
scroll to position [0, 0]
click at [950, 132] on li "Anterior Crowding" at bounding box center [953, 126] width 277 height 25
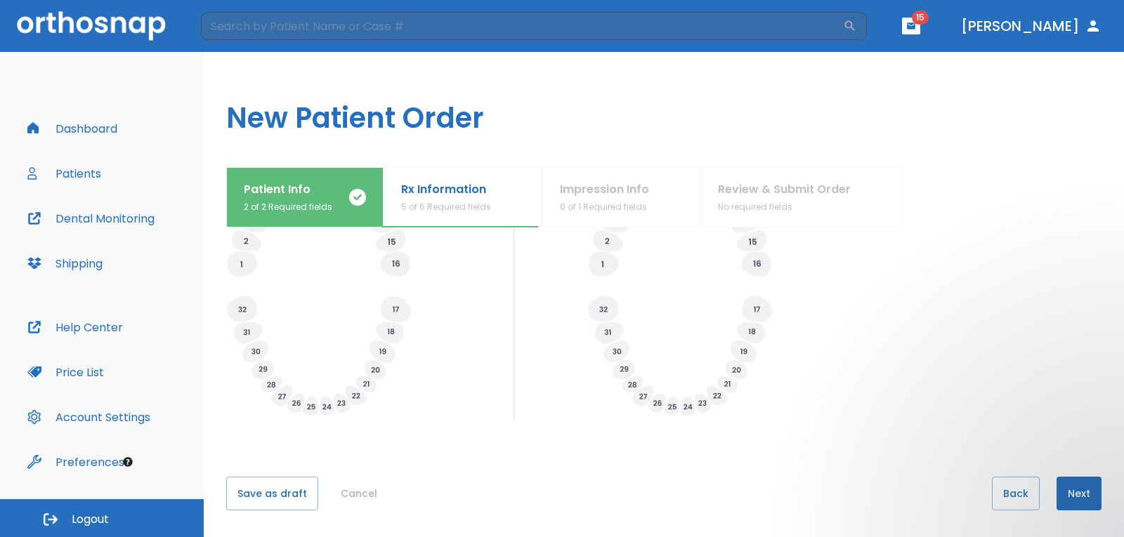
scroll to position [549, 0]
click at [1066, 485] on button "Next" at bounding box center [1078, 493] width 45 height 34
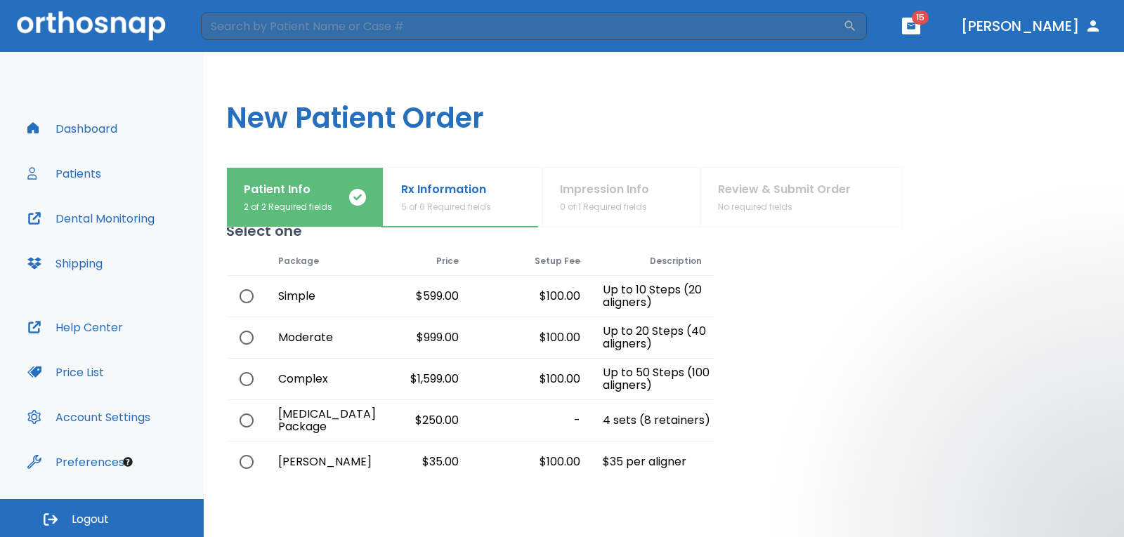
scroll to position [70, 0]
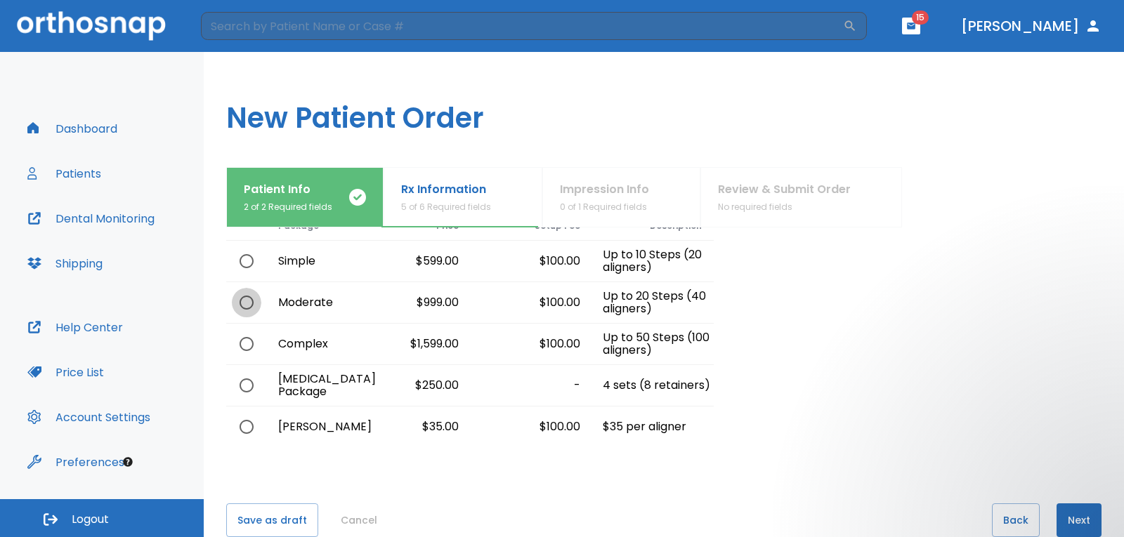
click at [249, 303] on input "radio" at bounding box center [247, 303] width 30 height 30
radio input "true"
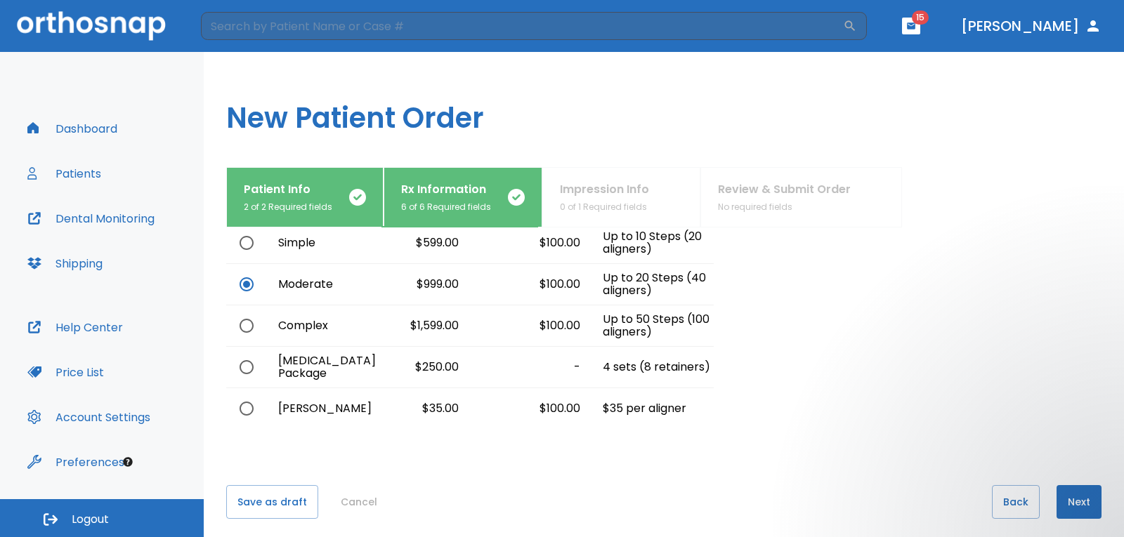
scroll to position [98, 0]
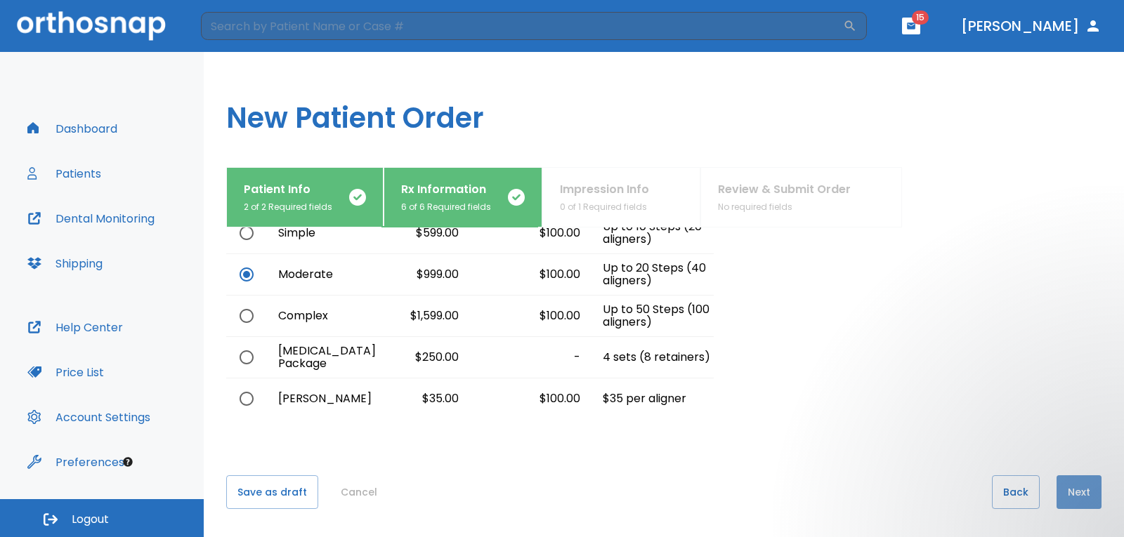
click at [1070, 486] on button "Next" at bounding box center [1078, 493] width 45 height 34
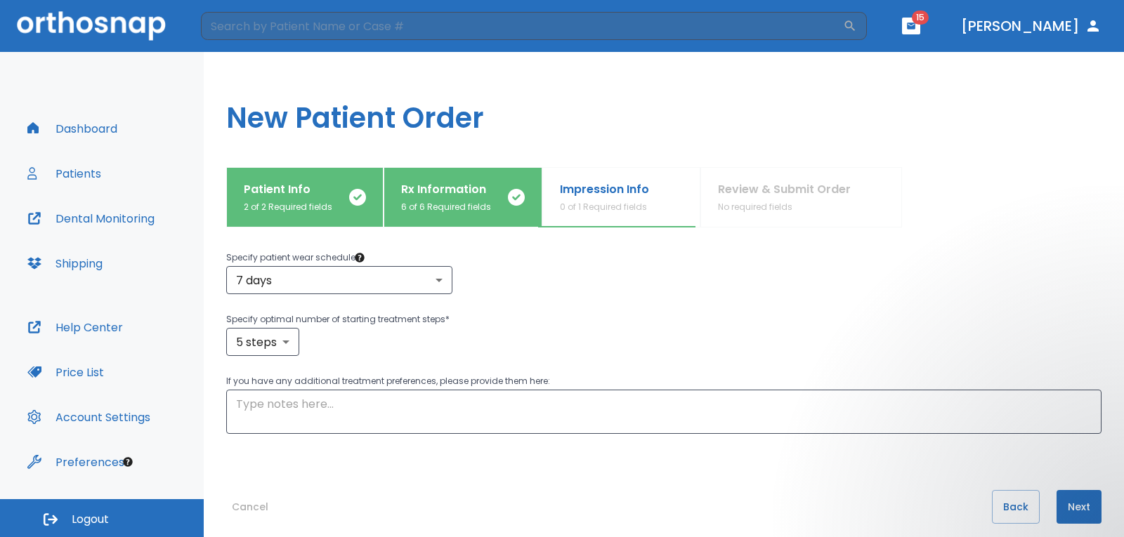
scroll to position [294, 0]
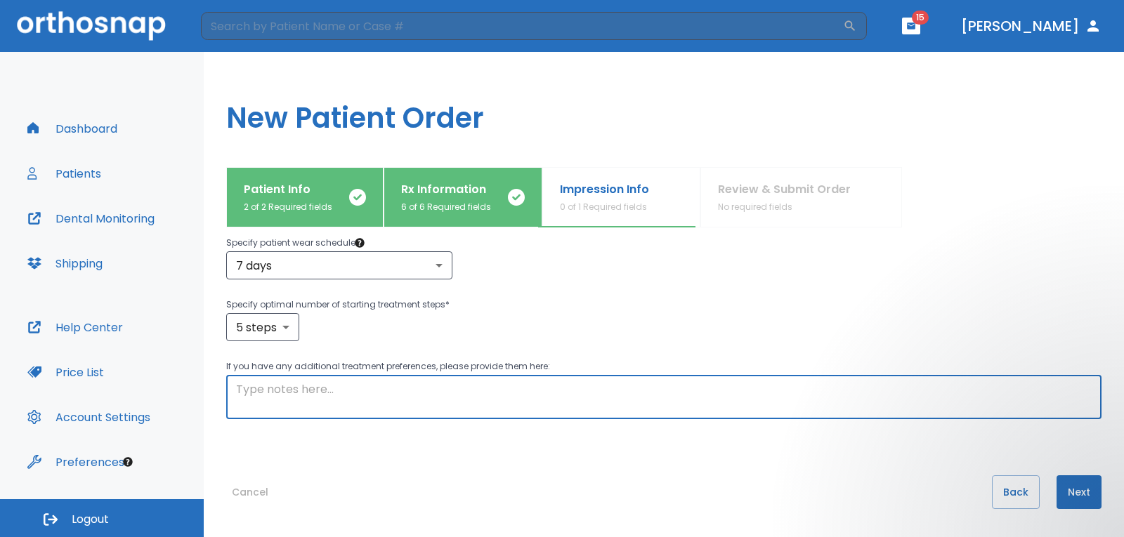
click at [332, 400] on textarea at bounding box center [664, 397] width 856 height 32
type textarea "minimal attachments please"
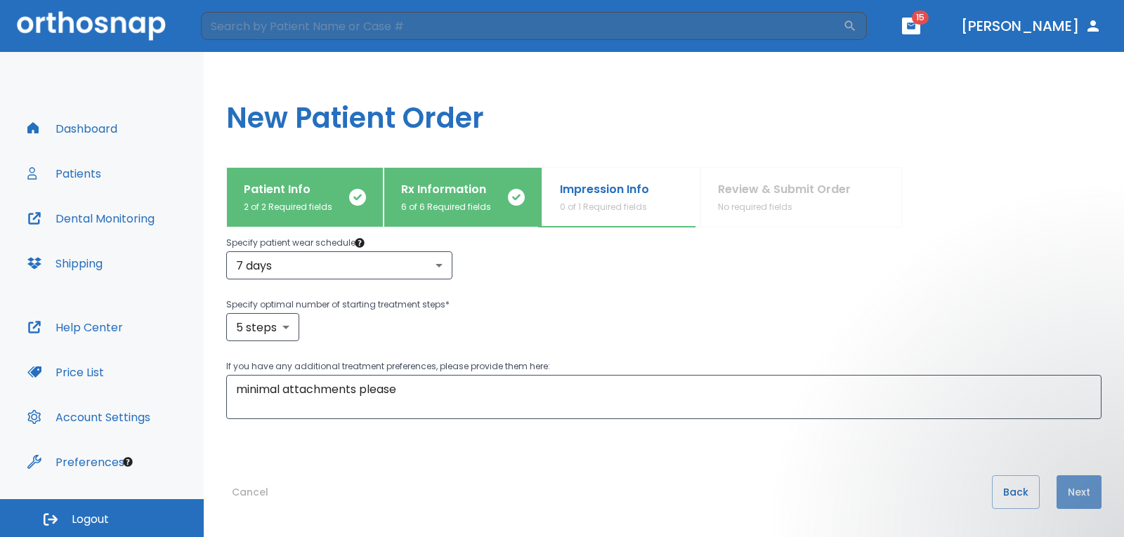
click at [1056, 481] on button "Next" at bounding box center [1078, 493] width 45 height 34
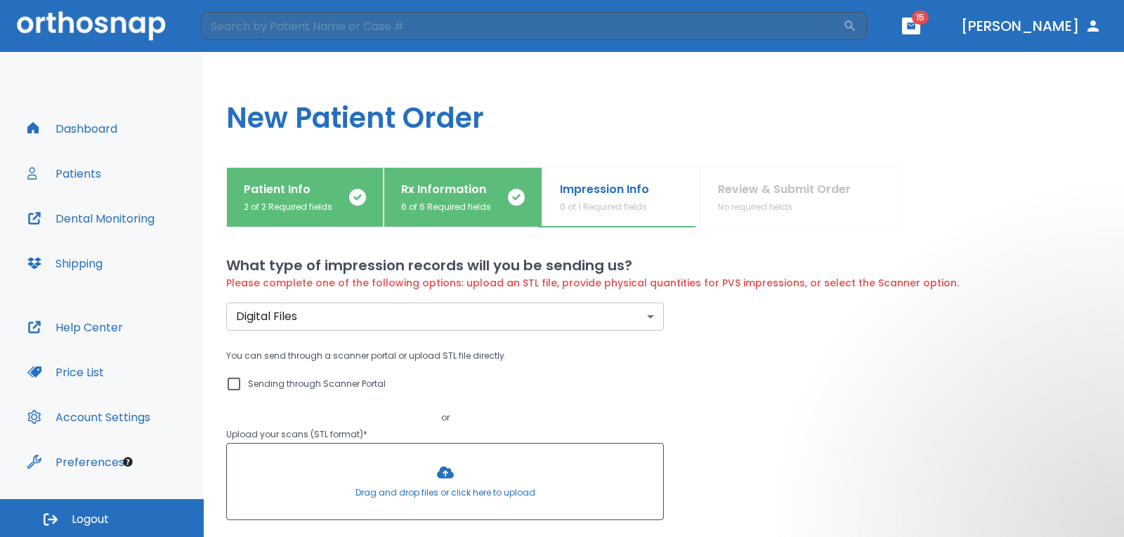
scroll to position [0, 0]
click at [632, 316] on body "​ 15 Dr. Zona Dashboard Patients Dental Monitoring Shipping Help Center Price L…" at bounding box center [562, 268] width 1124 height 537
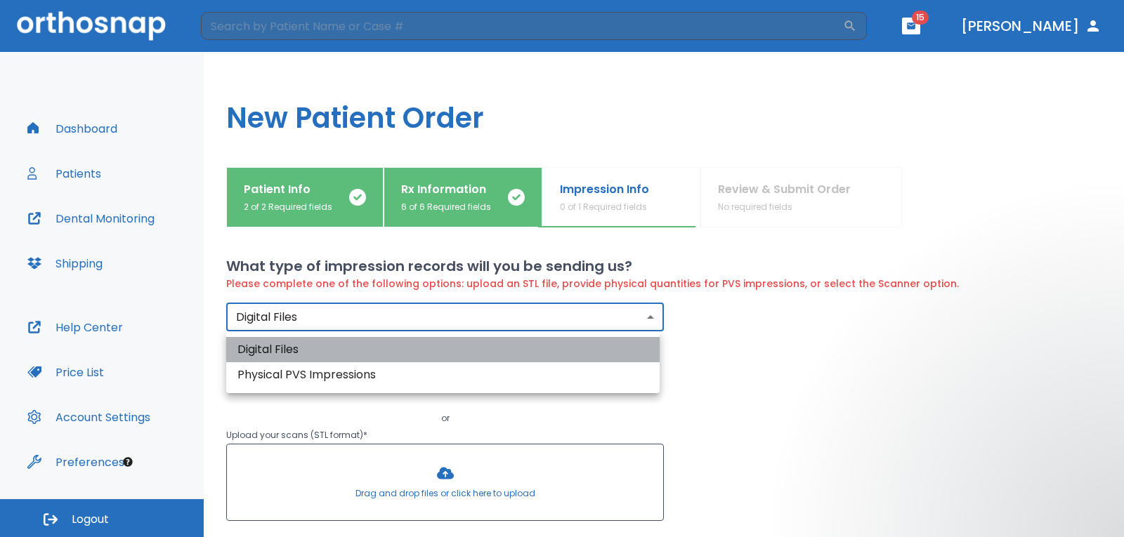
click at [568, 358] on li "Digital Files" at bounding box center [442, 349] width 433 height 25
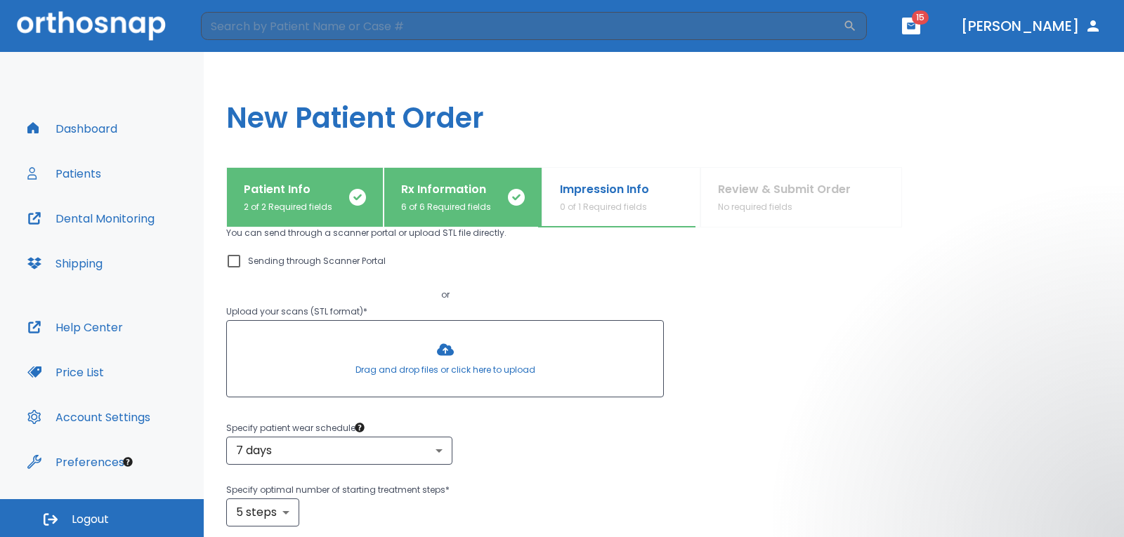
scroll to position [98, 0]
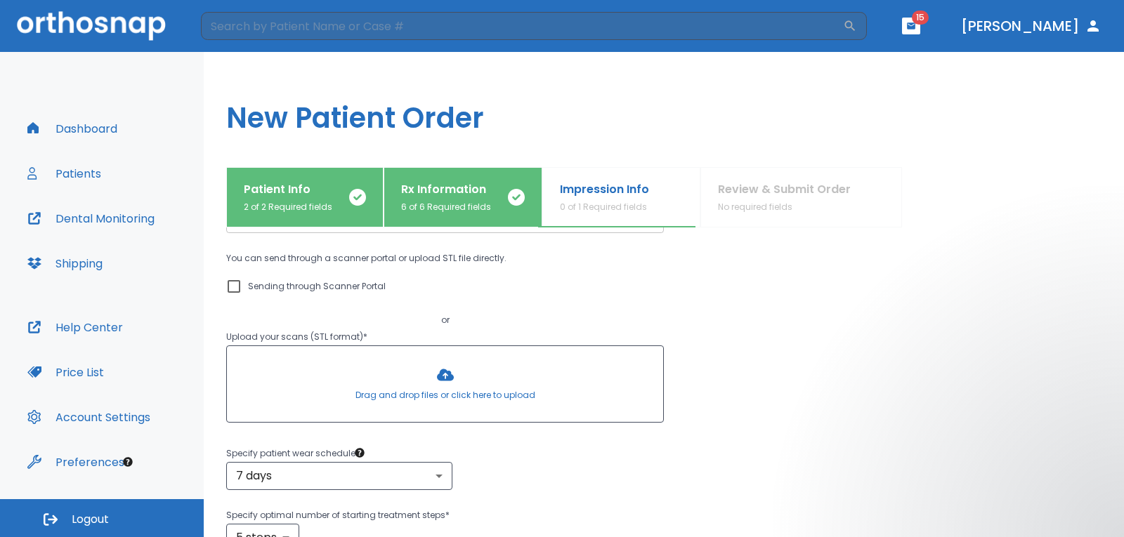
click at [443, 375] on div at bounding box center [445, 384] width 436 height 76
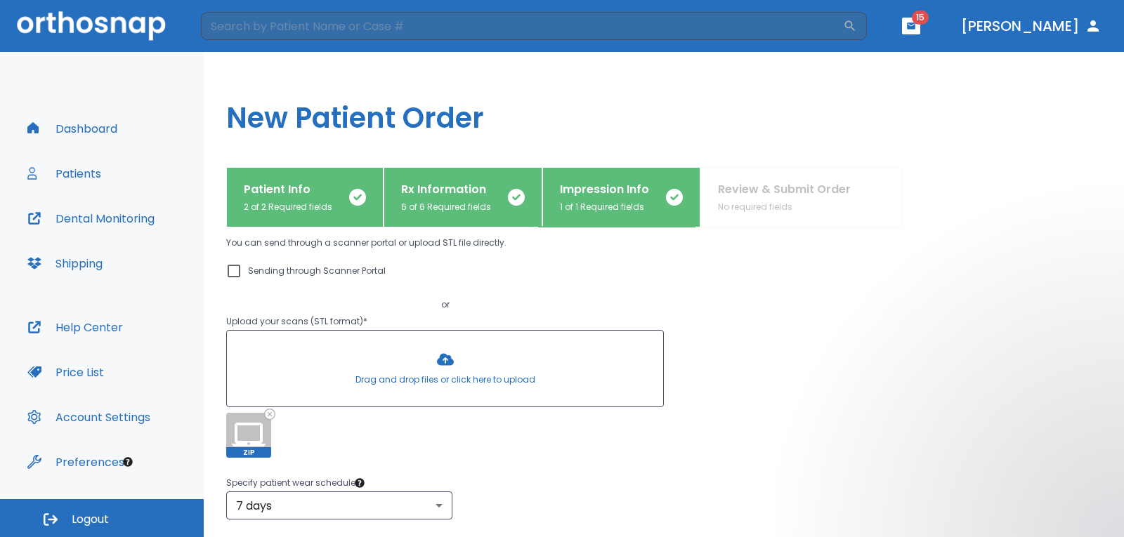
scroll to position [83, 0]
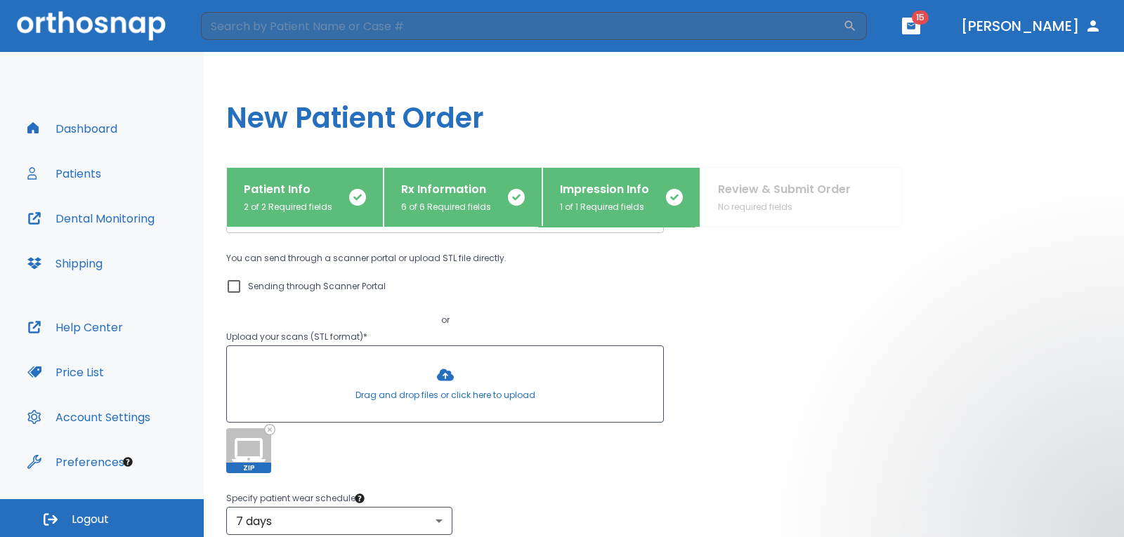
drag, startPoint x: 256, startPoint y: 455, endPoint x: 339, endPoint y: 373, distance: 116.7
click at [339, 373] on div "Drag and drop files or click here to upload ZIP" at bounding box center [445, 410] width 438 height 128
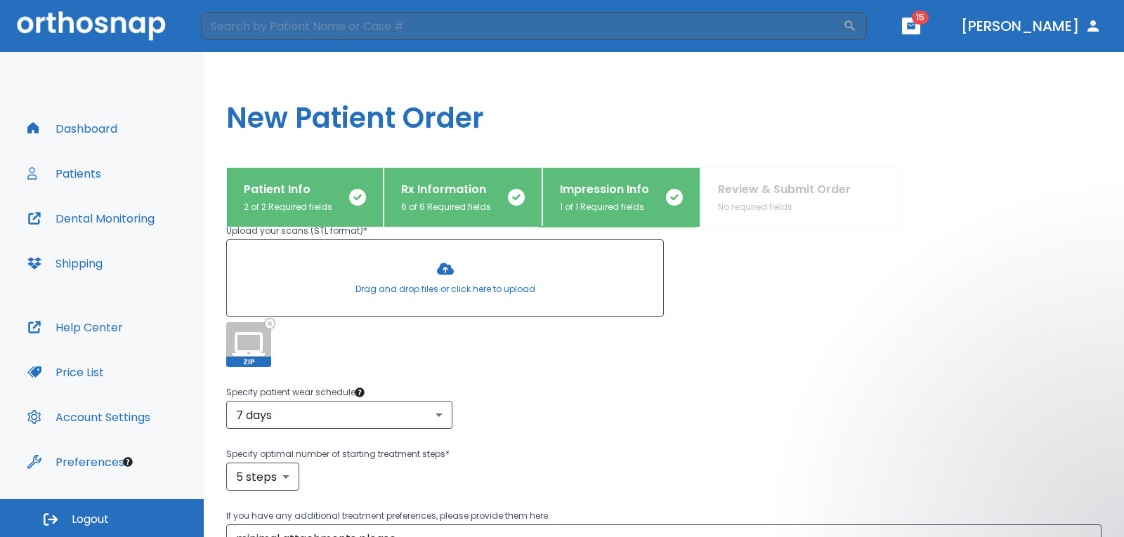
scroll to position [294, 0]
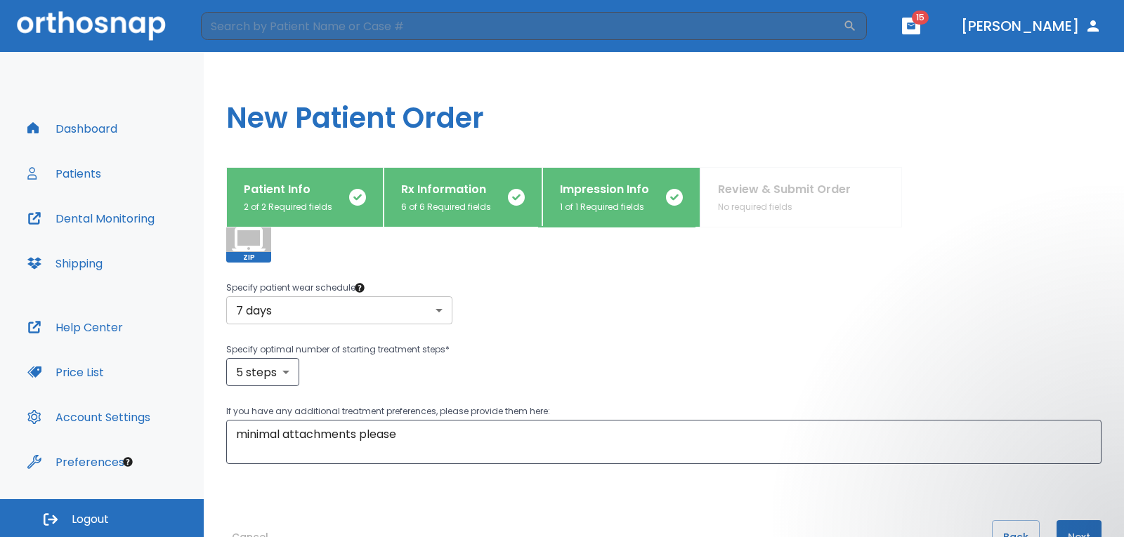
click at [438, 314] on body "​ 15 Dr. Zona Dashboard Patients Dental Monitoring Shipping Help Center Price L…" at bounding box center [562, 268] width 1124 height 537
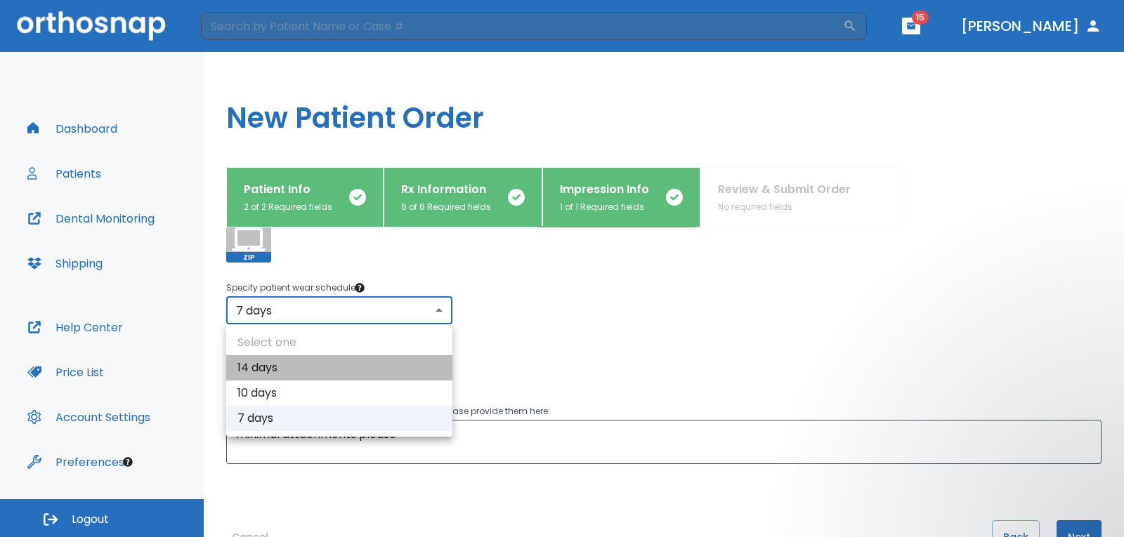
drag, startPoint x: 296, startPoint y: 364, endPoint x: 307, endPoint y: 362, distance: 11.3
click at [296, 364] on li "14 days" at bounding box center [339, 367] width 226 height 25
type input "1"
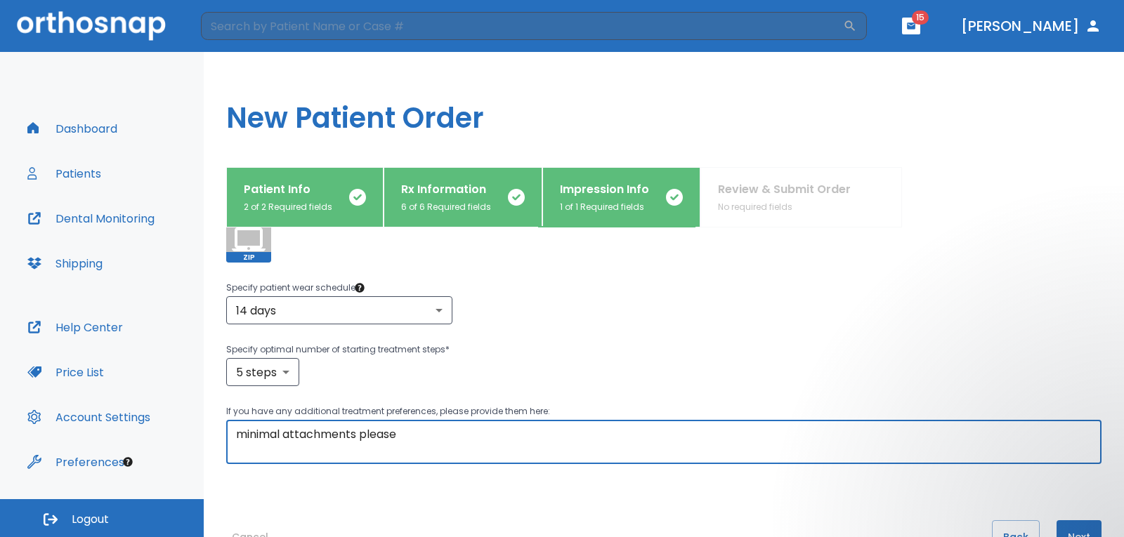
click at [435, 438] on textarea "minimal attachments please" at bounding box center [664, 442] width 856 height 32
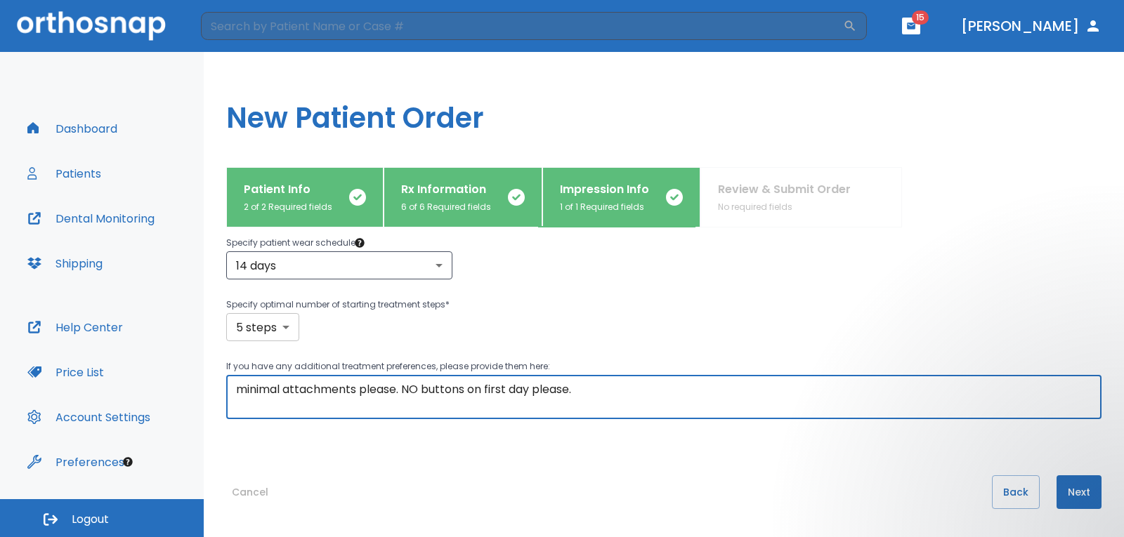
type textarea "minimal attachments please. NO buttons on first day please."
click at [287, 330] on body "​ 15 Dr. Zona Dashboard Patients Dental Monitoring Shipping Help Center Price L…" at bounding box center [562, 268] width 1124 height 537
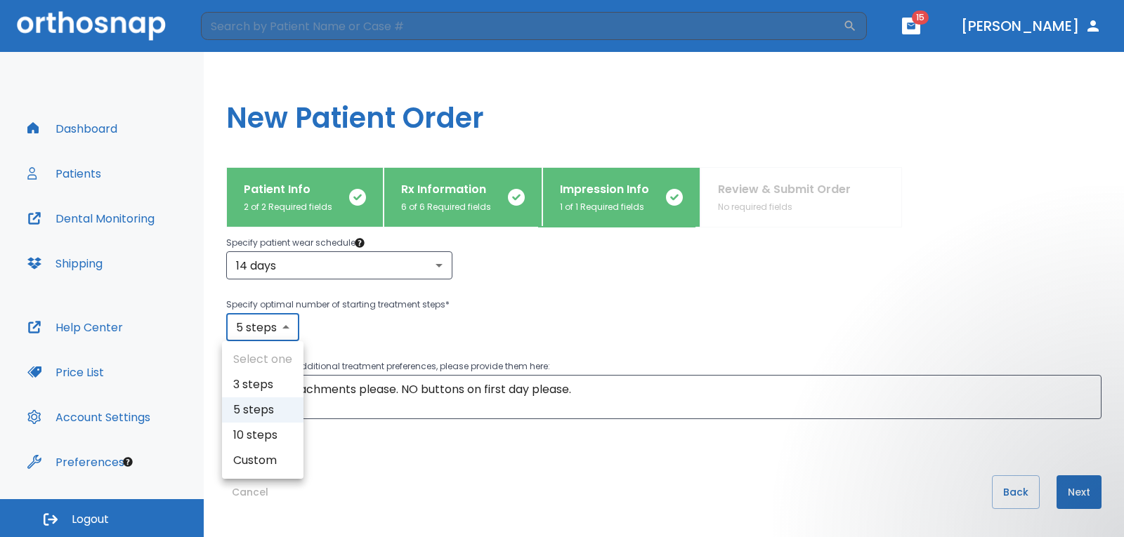
drag, startPoint x: 277, startPoint y: 412, endPoint x: 292, endPoint y: 403, distance: 18.0
click at [277, 412] on li "5 steps" at bounding box center [262, 410] width 81 height 25
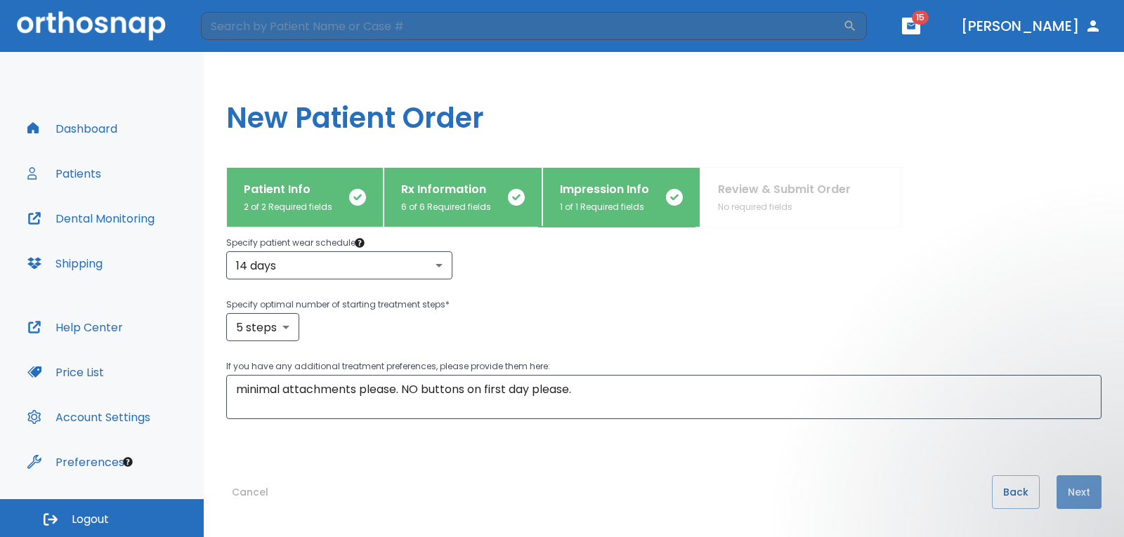
click at [1063, 492] on button "Next" at bounding box center [1078, 493] width 45 height 34
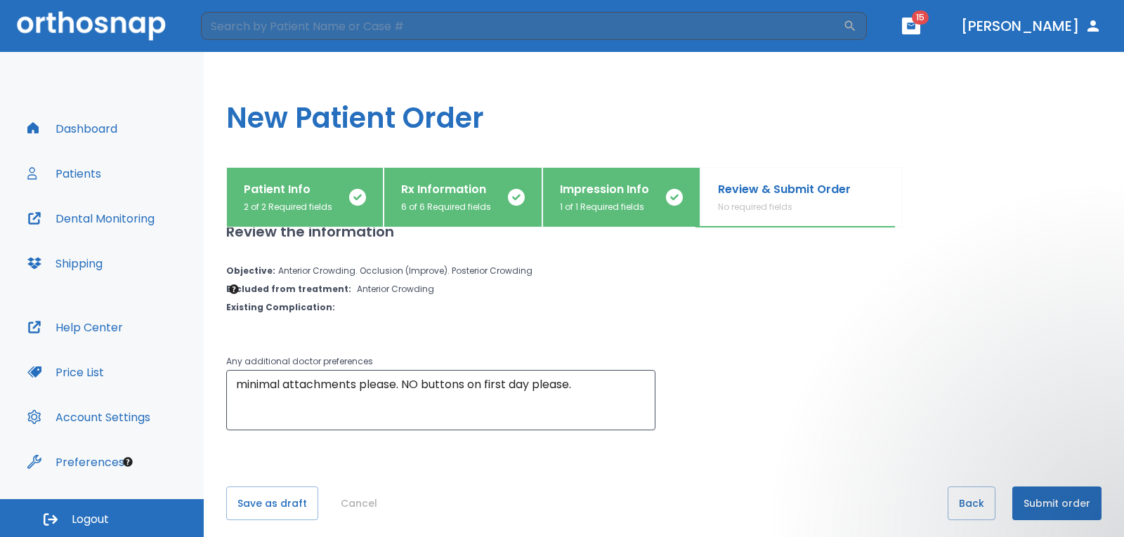
scroll to position [34, 0]
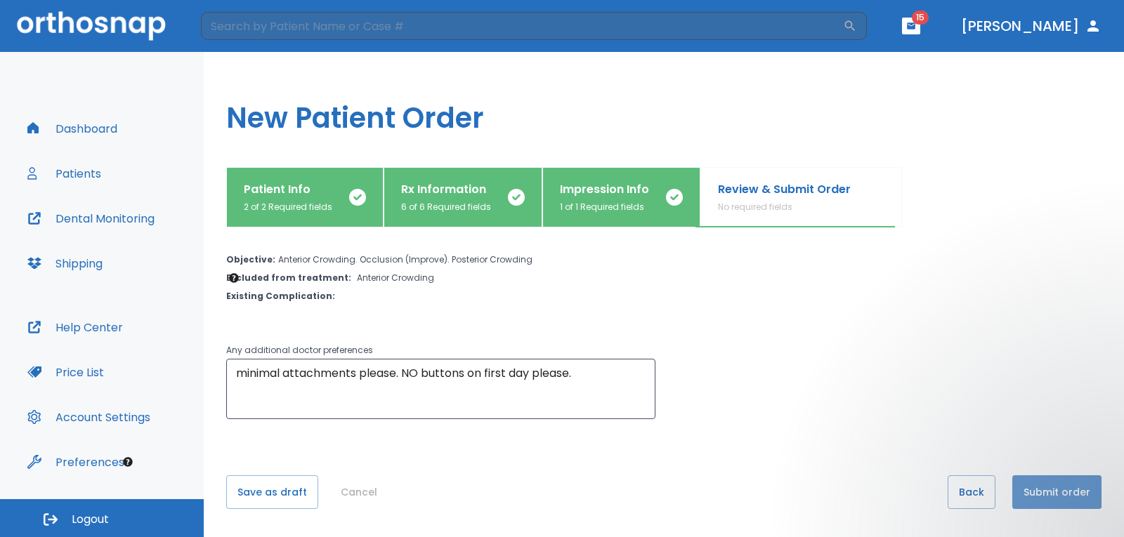
click at [1046, 487] on button "Submit order" at bounding box center [1056, 493] width 89 height 34
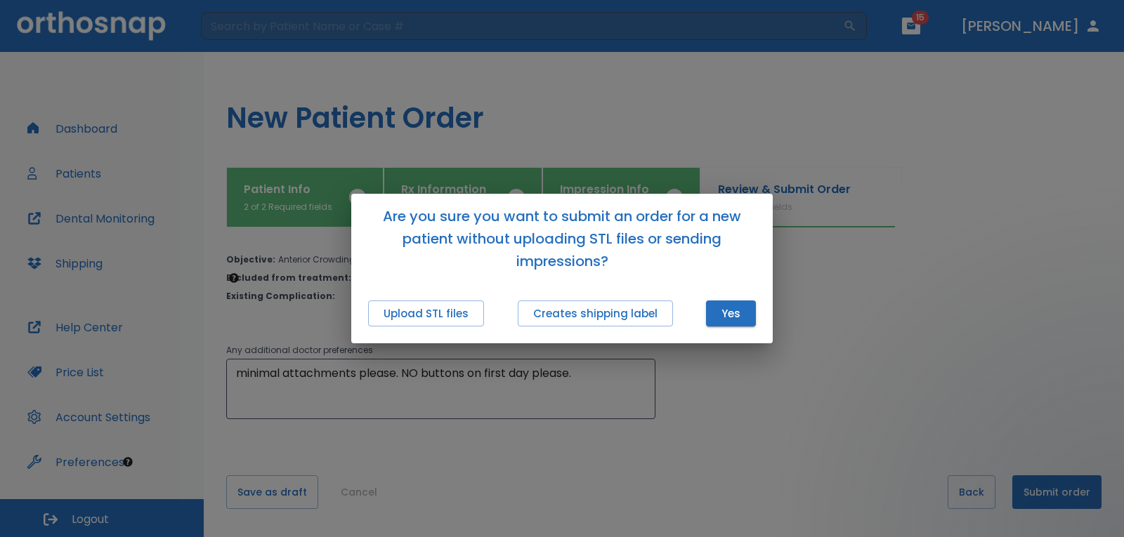
click at [428, 315] on button "Upload STL files" at bounding box center [426, 314] width 116 height 26
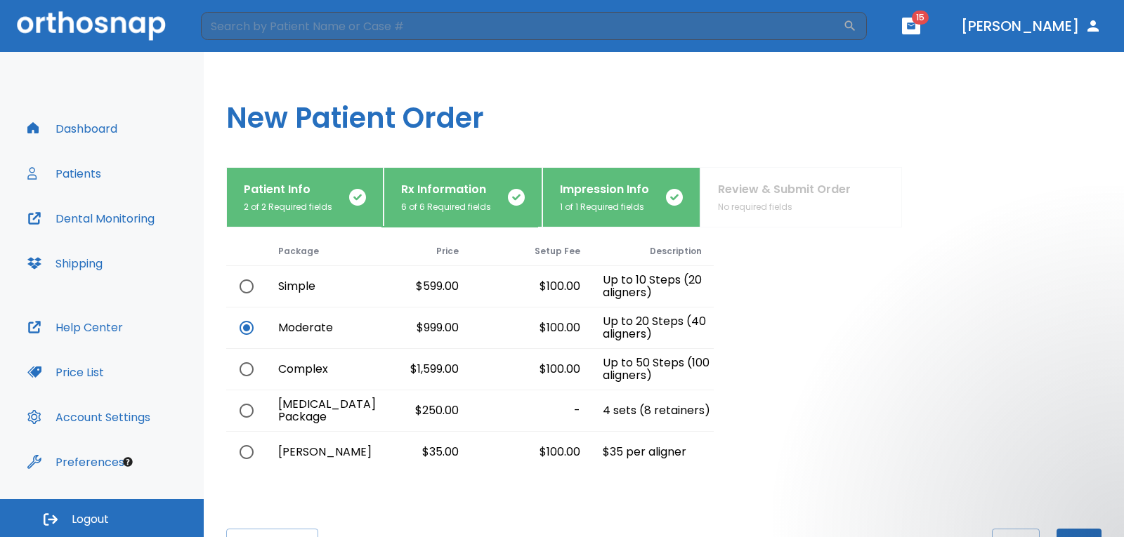
scroll to position [98, 0]
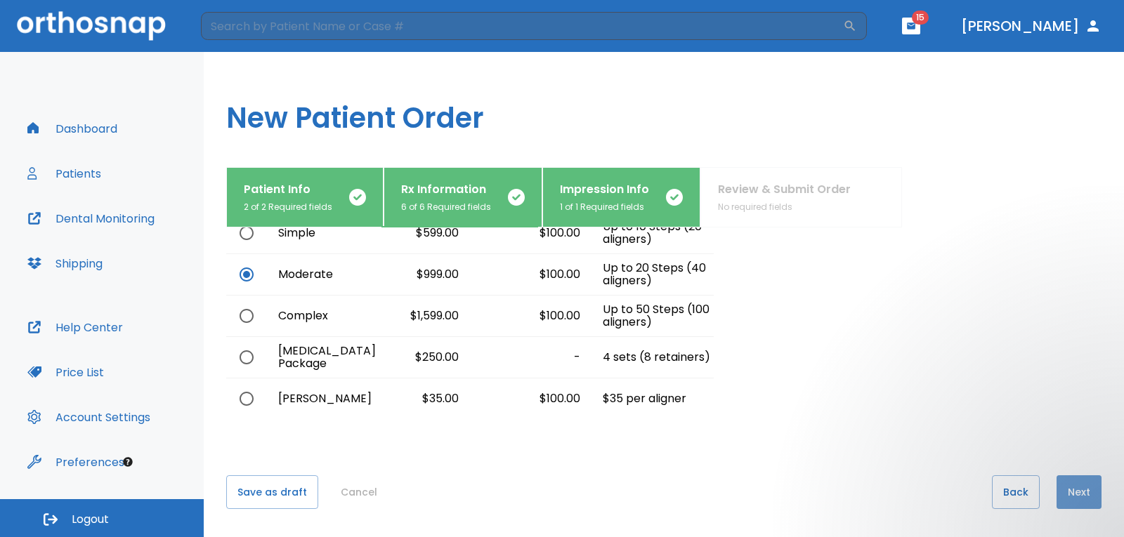
click at [1059, 495] on button "Next" at bounding box center [1078, 493] width 45 height 34
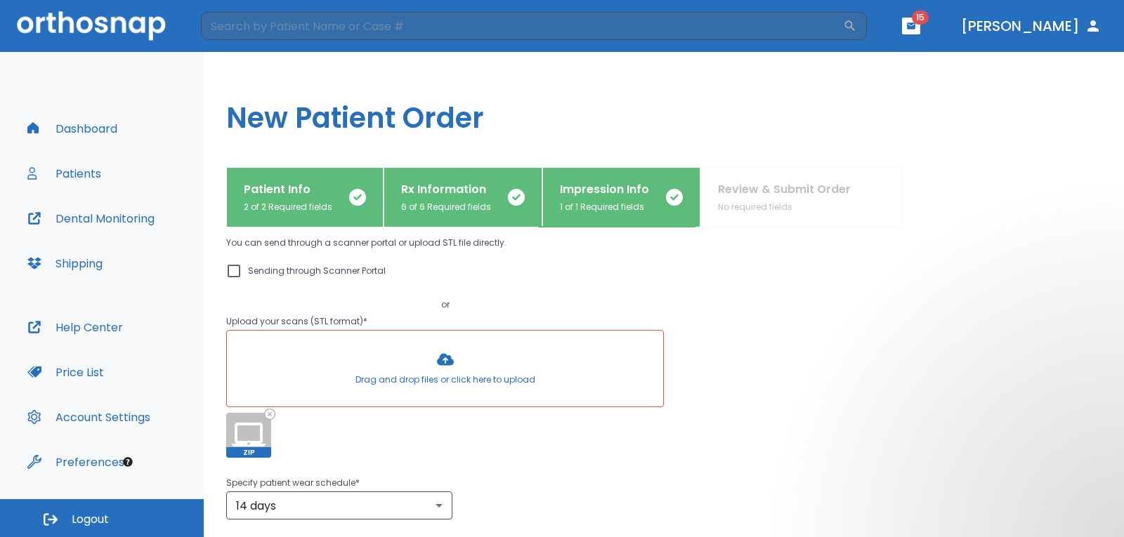
scroll to position [0, 0]
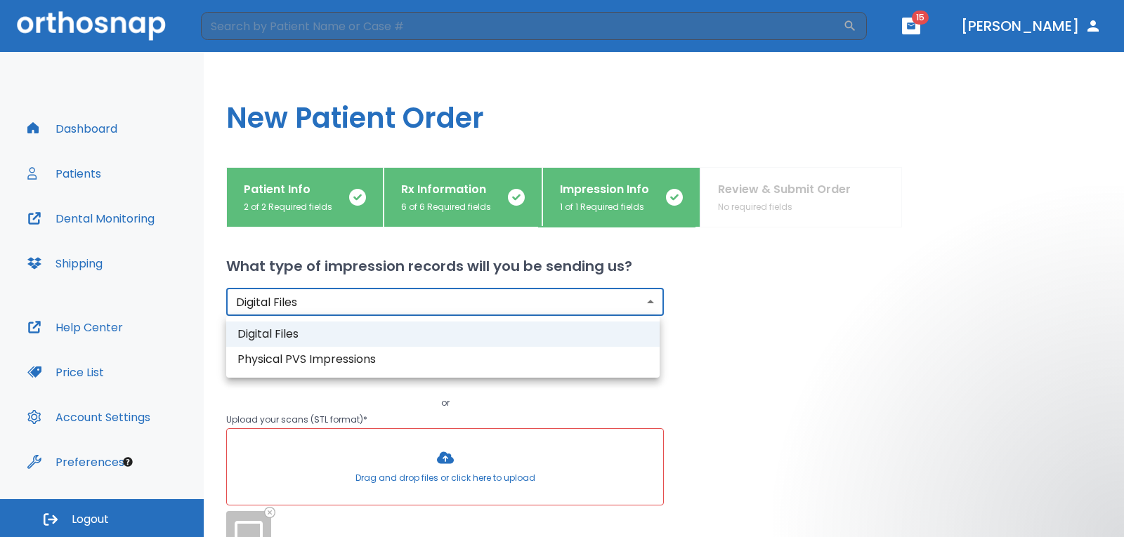
click at [621, 298] on body "​ 15 Dr. Zona Dashboard Patients Dental Monitoring Shipping Help Center Price L…" at bounding box center [562, 268] width 1124 height 537
click at [620, 299] on div at bounding box center [562, 268] width 1124 height 537
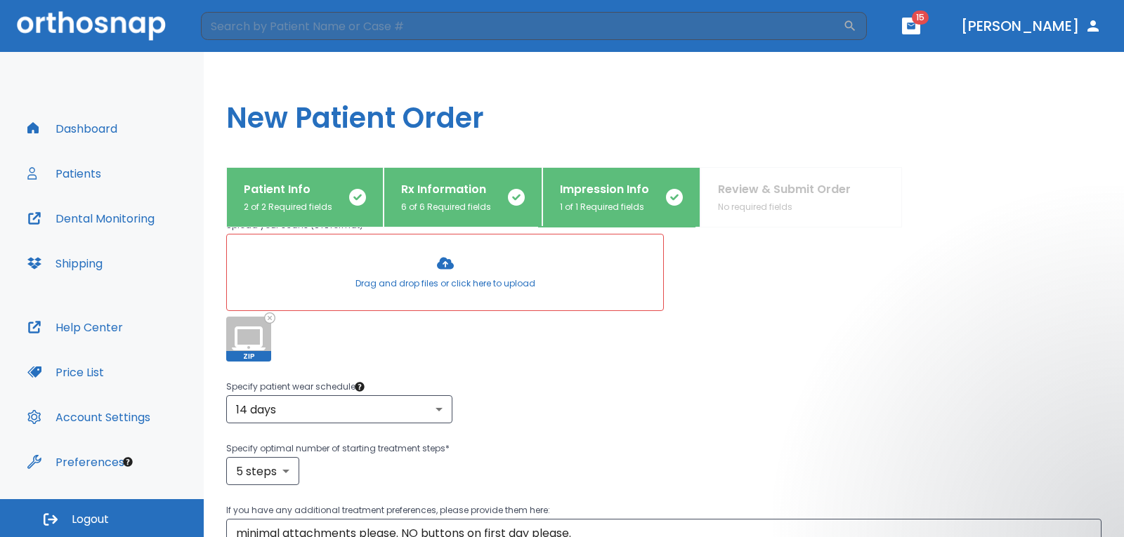
scroll to position [211, 0]
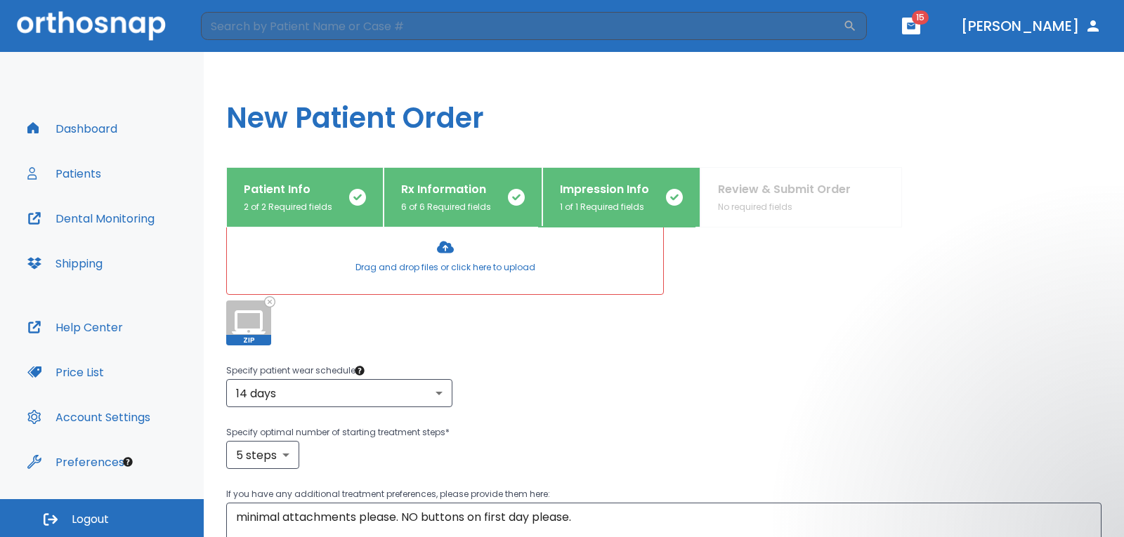
drag, startPoint x: 249, startPoint y: 320, endPoint x: 435, endPoint y: 259, distance: 195.3
click at [435, 259] on div "Drag and drop files or click here to upload ZIP" at bounding box center [445, 282] width 438 height 128
click at [439, 247] on div at bounding box center [445, 256] width 436 height 76
drag, startPoint x: 437, startPoint y: 244, endPoint x: 787, endPoint y: 421, distance: 393.0
click at [787, 421] on div "Specify patient wear schedule * 14 days 1 ​ Specify optimal number of starting …" at bounding box center [663, 415] width 875 height 107
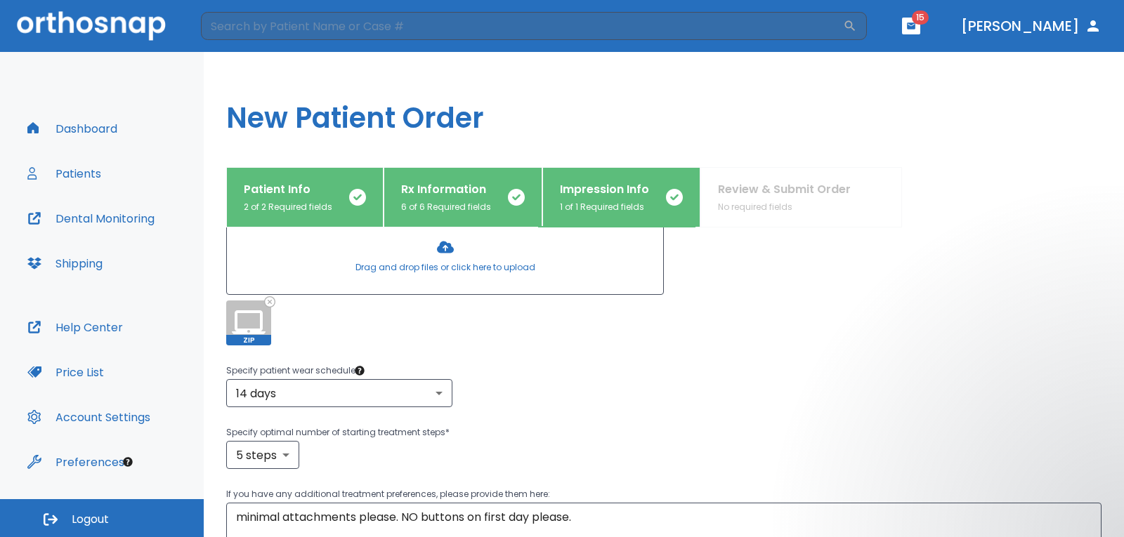
click at [440, 244] on div at bounding box center [445, 256] width 436 height 76
click at [254, 325] on icon at bounding box center [249, 323] width 34 height 34
click at [251, 329] on icon at bounding box center [249, 322] width 34 height 24
click at [270, 301] on icon at bounding box center [269, 301] width 9 height 9
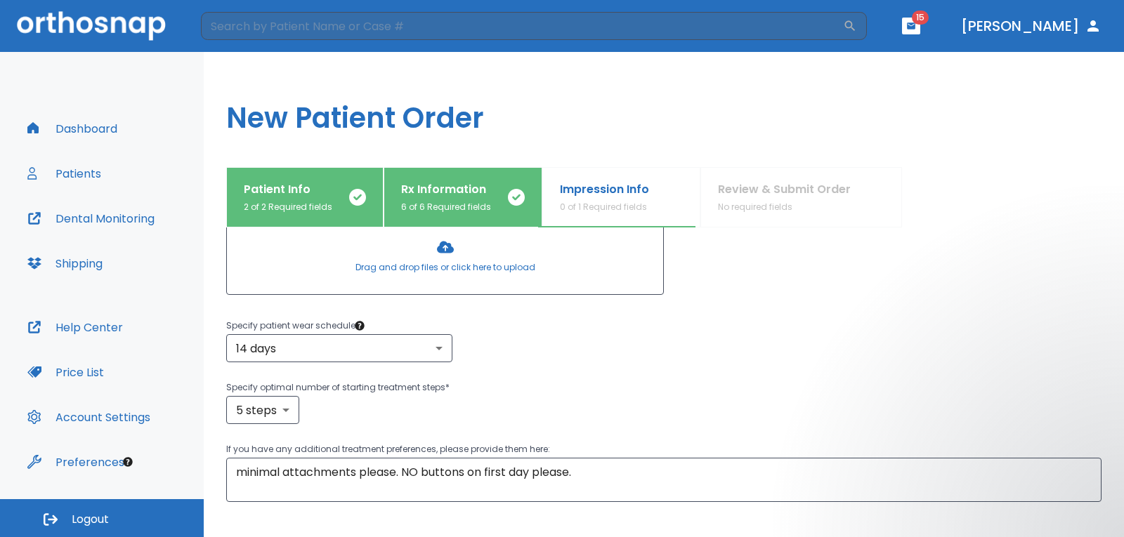
click at [440, 251] on div at bounding box center [445, 256] width 436 height 76
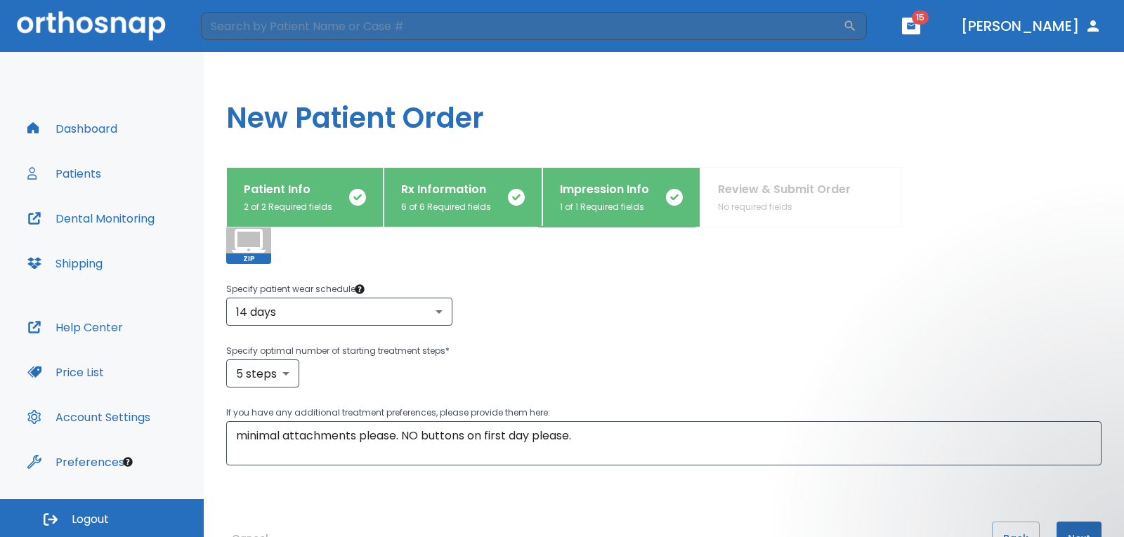
scroll to position [339, 0]
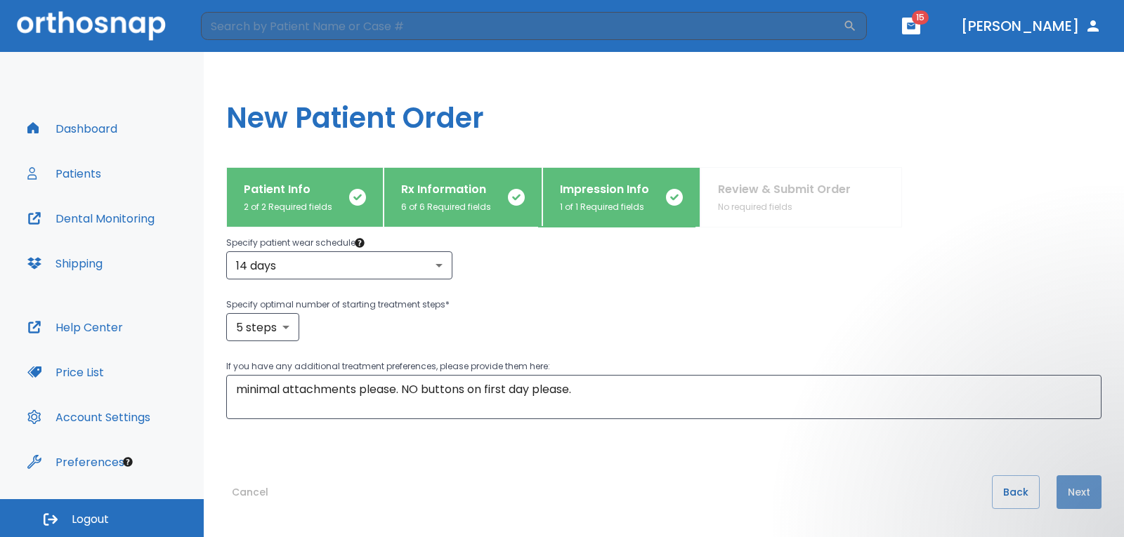
click at [1070, 490] on button "Next" at bounding box center [1078, 493] width 45 height 34
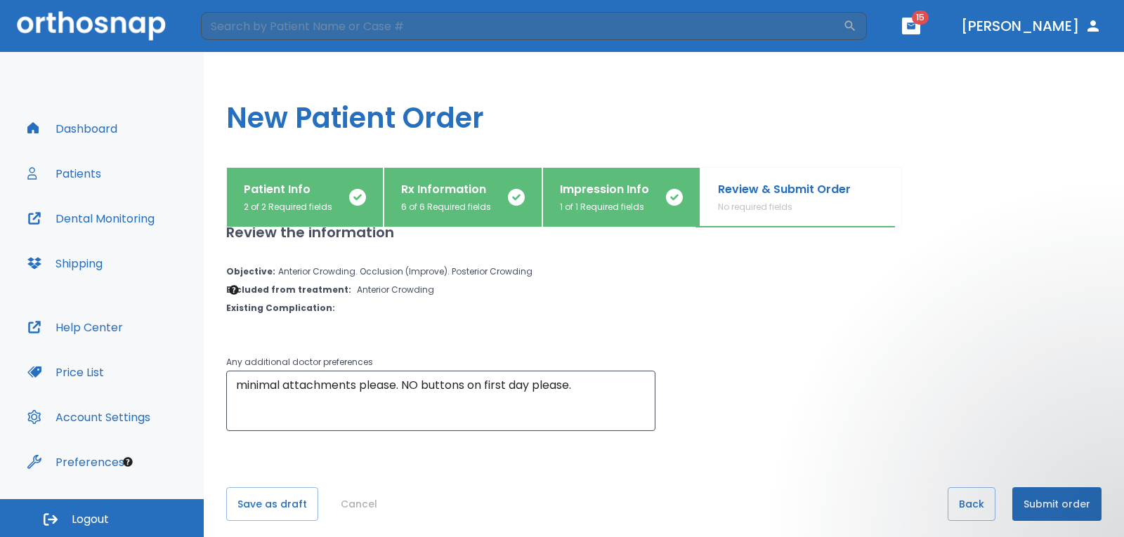
scroll to position [34, 0]
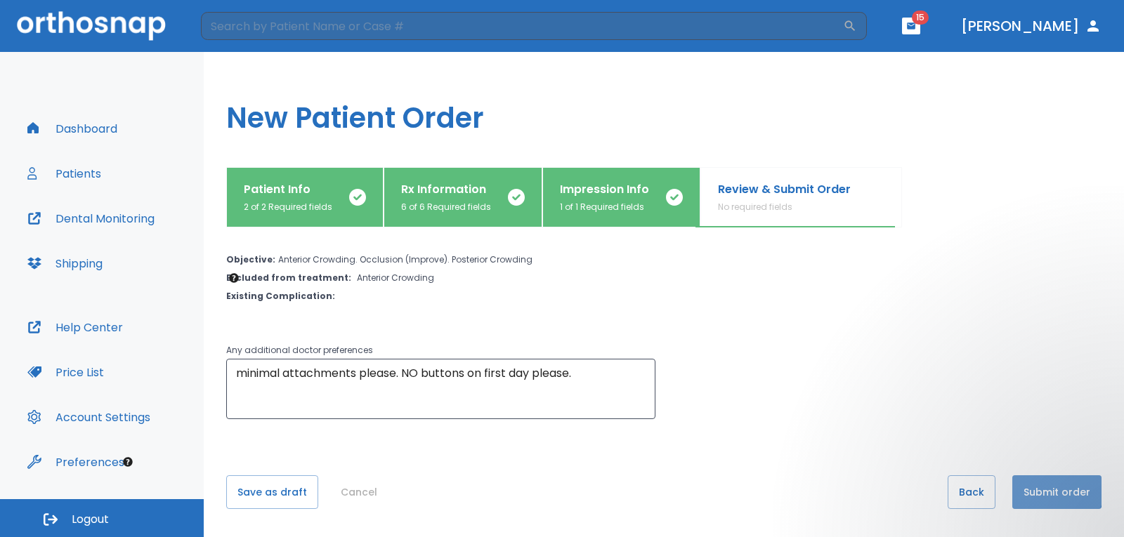
click at [1027, 488] on button "Submit order" at bounding box center [1056, 493] width 89 height 34
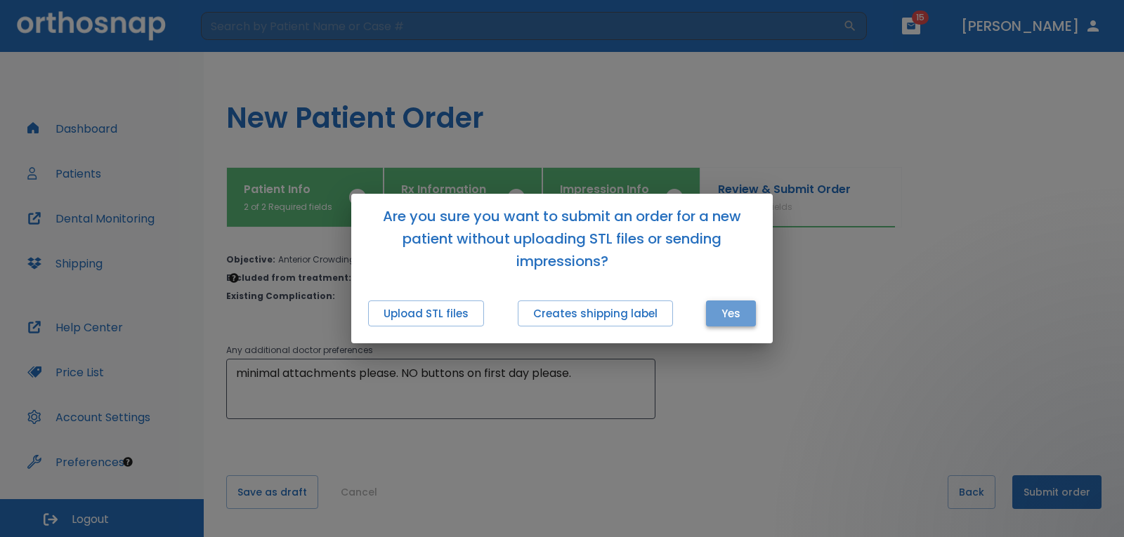
drag, startPoint x: 731, startPoint y: 317, endPoint x: 732, endPoint y: 326, distance: 9.2
click at [730, 317] on button "Yes" at bounding box center [731, 314] width 50 height 26
